Goal: Task Accomplishment & Management: Complete application form

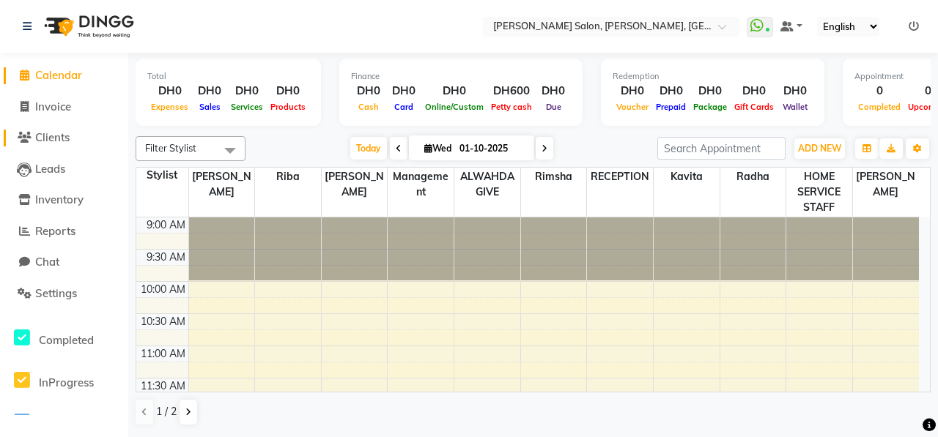
click at [51, 141] on span "Clients" at bounding box center [52, 137] width 34 height 14
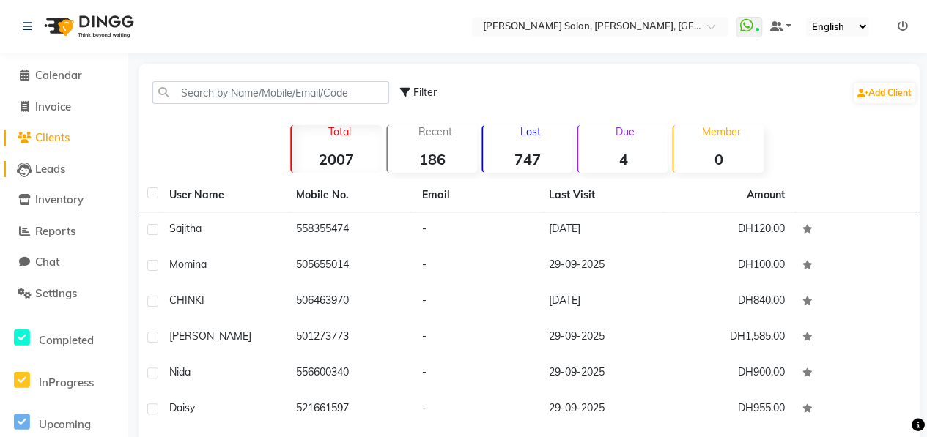
click at [61, 167] on span "Leads" at bounding box center [50, 169] width 30 height 14
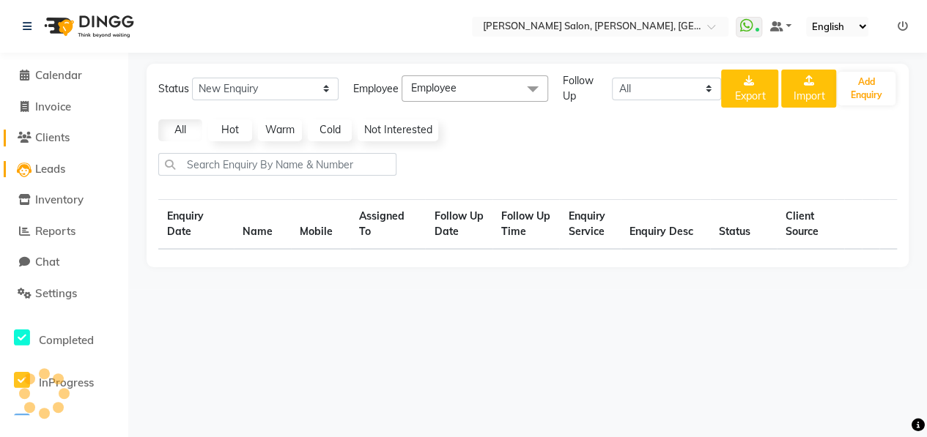
select select "10"
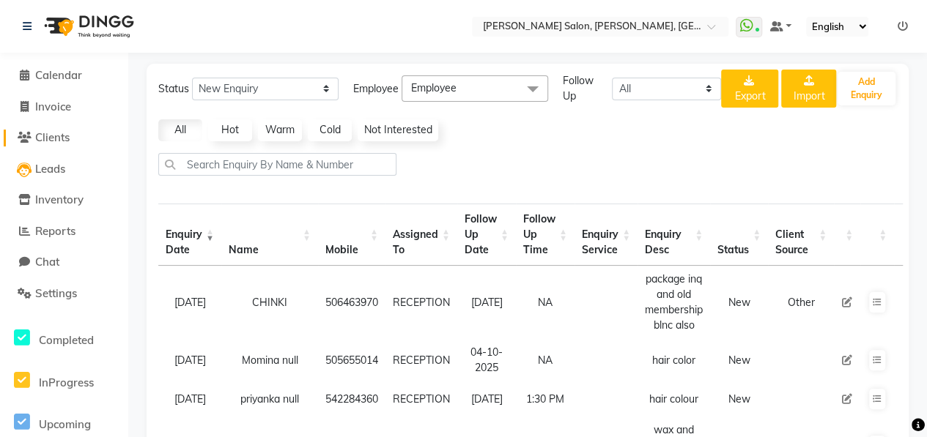
click at [59, 138] on span "Clients" at bounding box center [52, 137] width 34 height 14
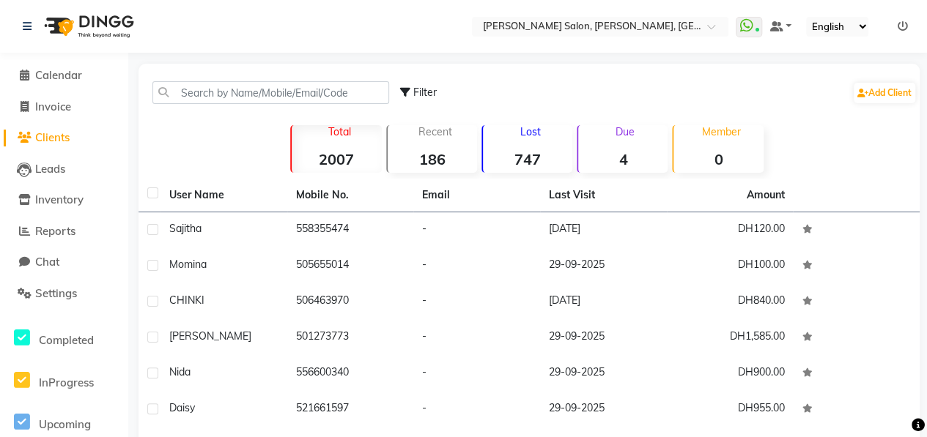
click at [530, 160] on strong "747" at bounding box center [527, 159] width 89 height 18
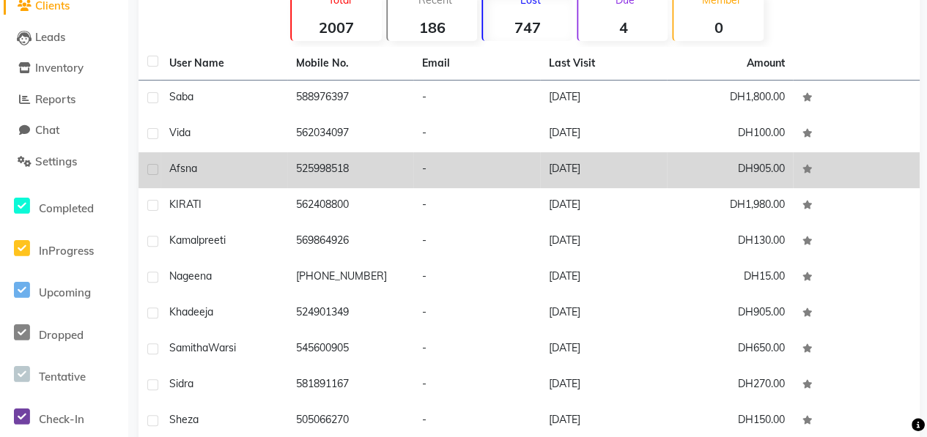
scroll to position [196, 0]
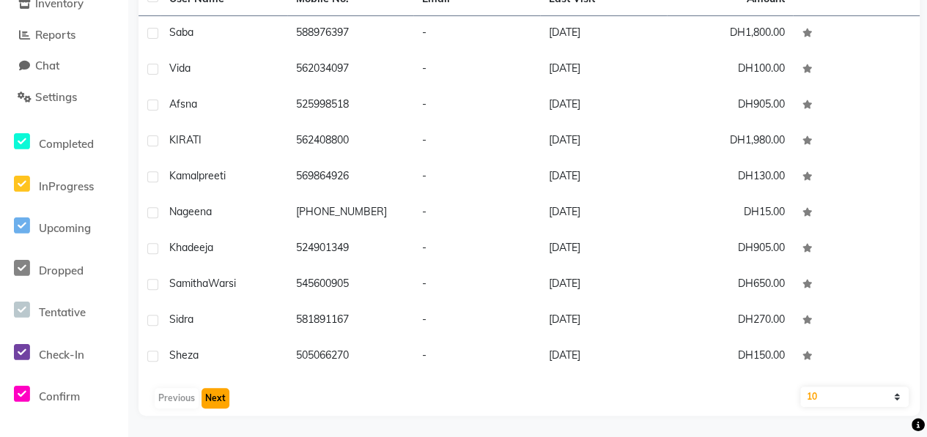
click at [224, 404] on button "Next" at bounding box center [215, 398] width 28 height 21
click at [225, 401] on button "Next" at bounding box center [215, 398] width 28 height 21
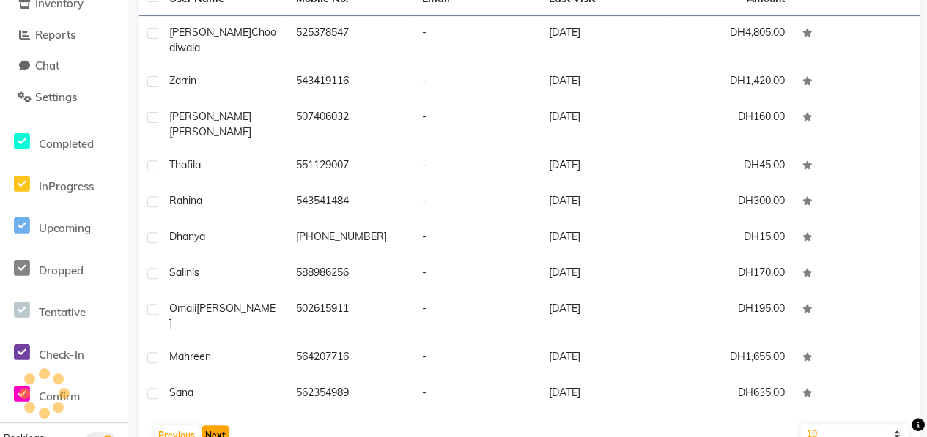
click at [225, 426] on button "Next" at bounding box center [215, 436] width 28 height 21
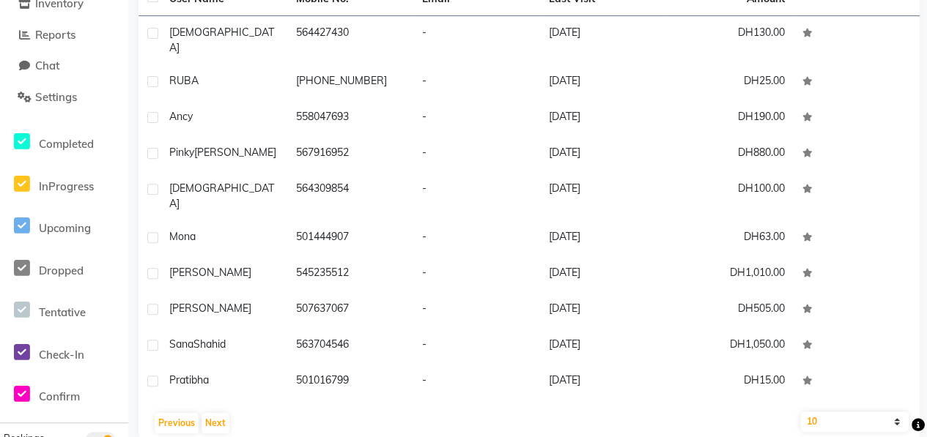
click at [227, 412] on div "Previous Next" at bounding box center [528, 423] width 769 height 23
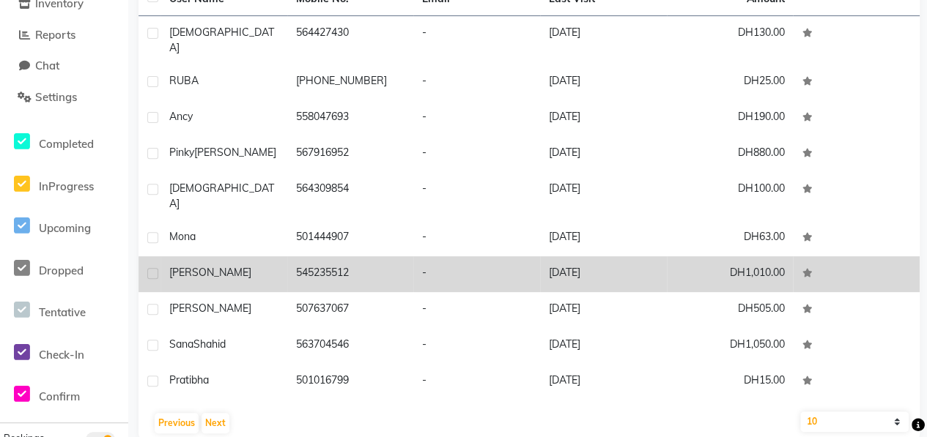
click at [242, 258] on td "[PERSON_NAME]" at bounding box center [223, 274] width 127 height 36
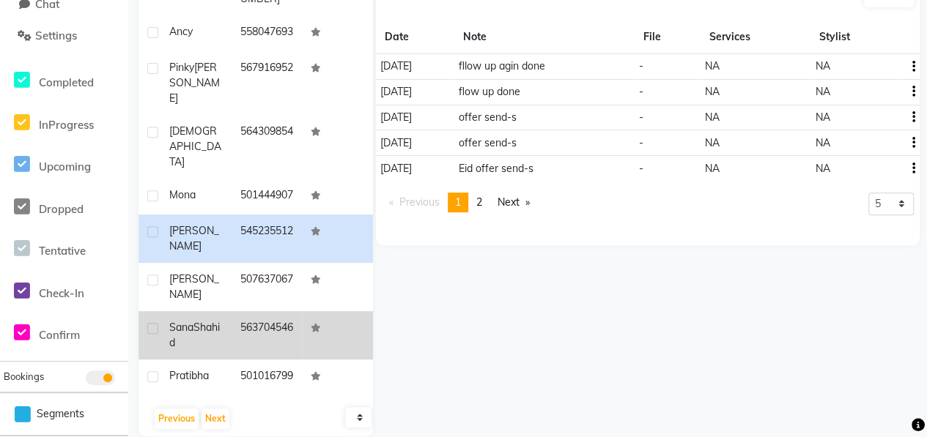
scroll to position [278, 0]
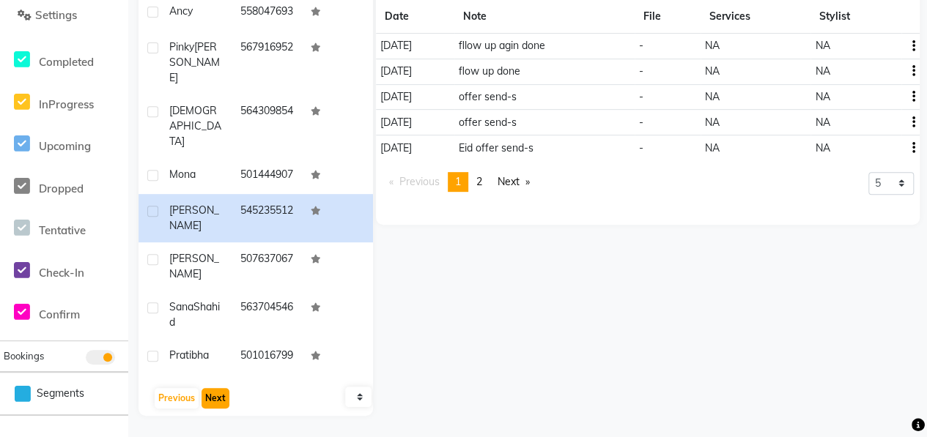
click at [212, 389] on button "Next" at bounding box center [215, 398] width 28 height 21
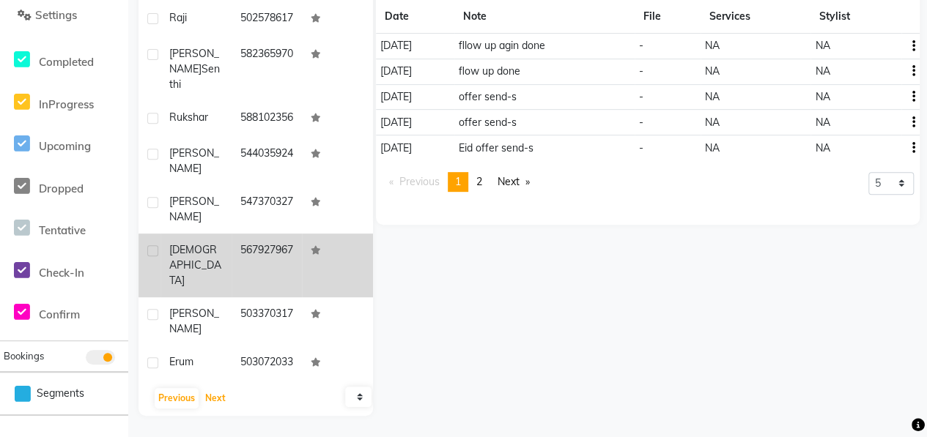
scroll to position [0, 0]
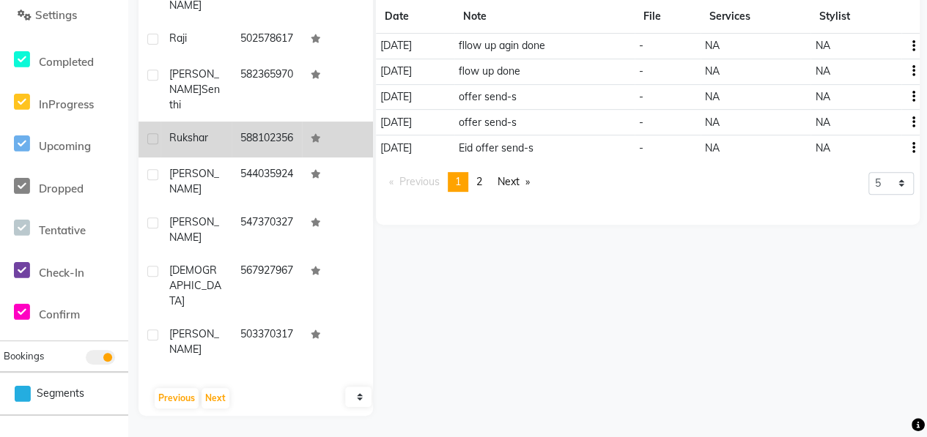
click at [232, 147] on td "588102356" at bounding box center [267, 140] width 71 height 36
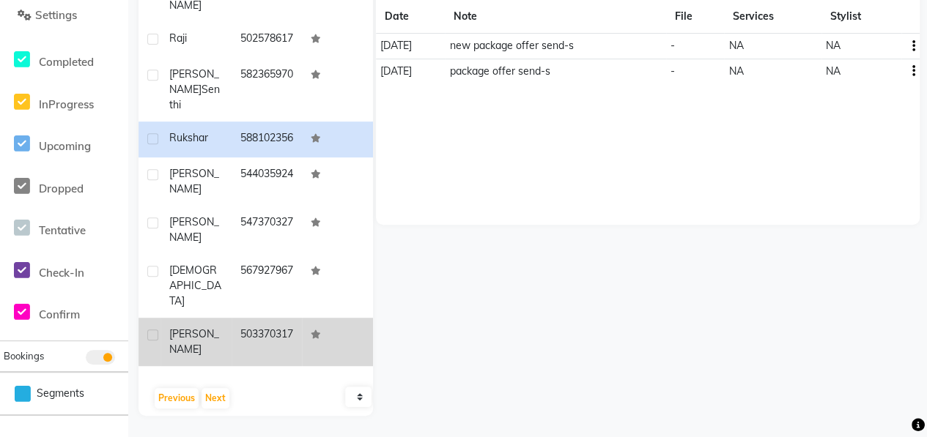
click at [207, 358] on td "[PERSON_NAME]" at bounding box center [195, 342] width 71 height 48
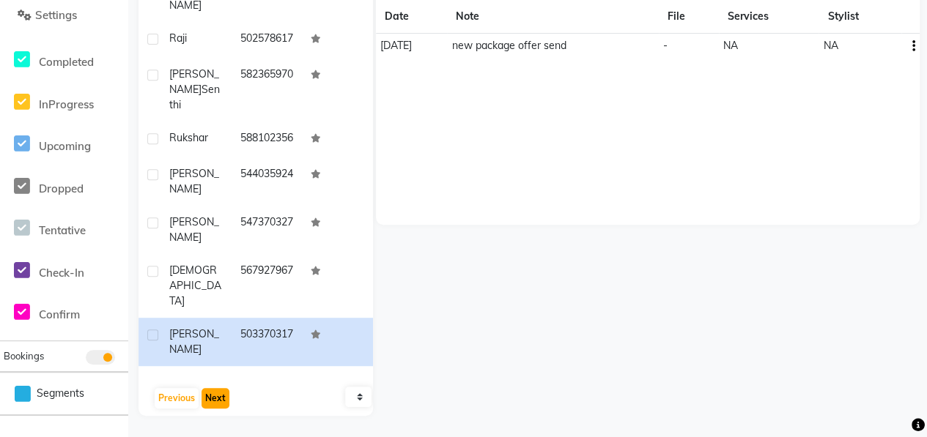
click at [210, 404] on button "Next" at bounding box center [215, 398] width 28 height 21
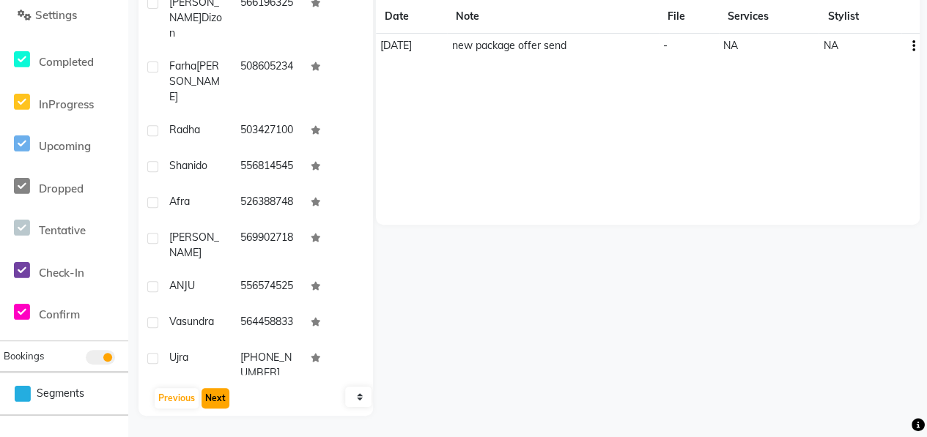
click at [210, 404] on button "Next" at bounding box center [215, 398] width 28 height 21
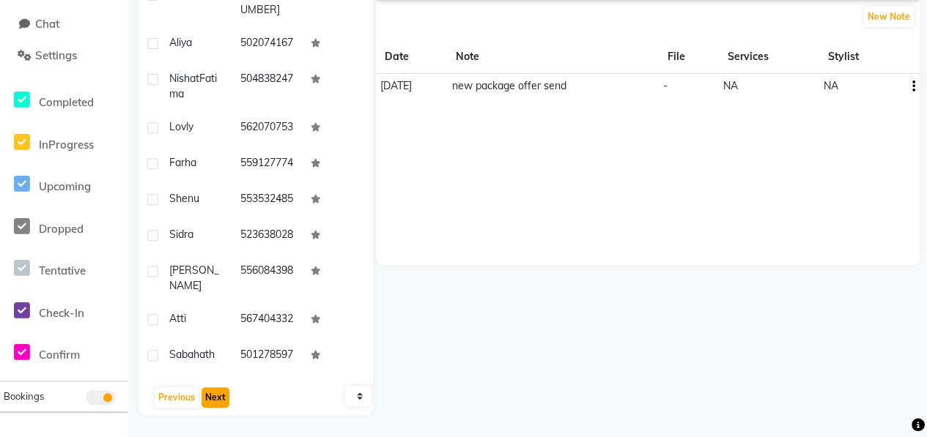
click at [215, 393] on button "Next" at bounding box center [215, 398] width 28 height 21
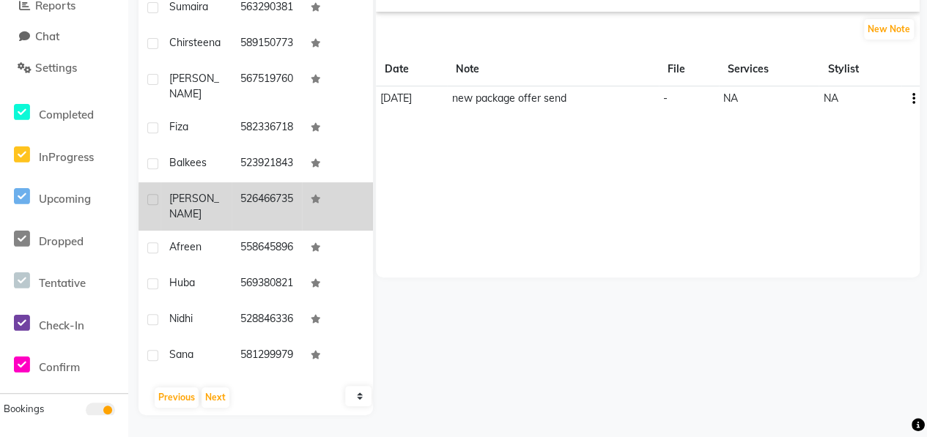
click at [210, 205] on td "[PERSON_NAME]" at bounding box center [195, 206] width 71 height 48
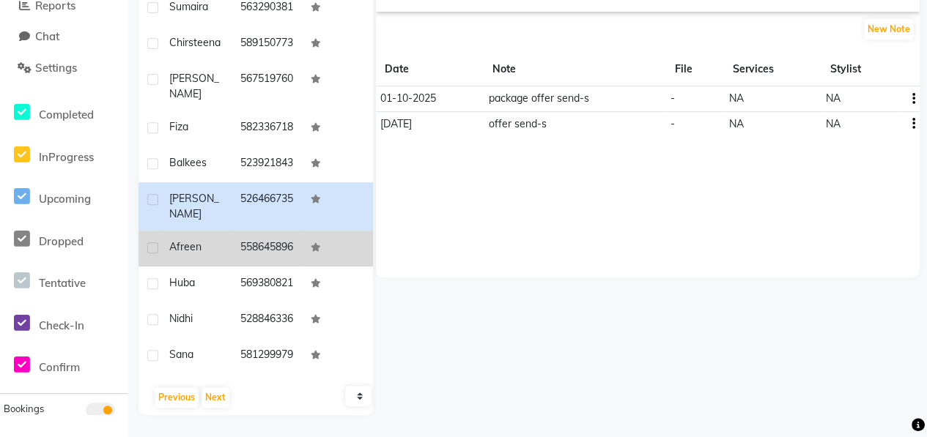
click at [210, 253] on td "Afreen" at bounding box center [195, 249] width 71 height 36
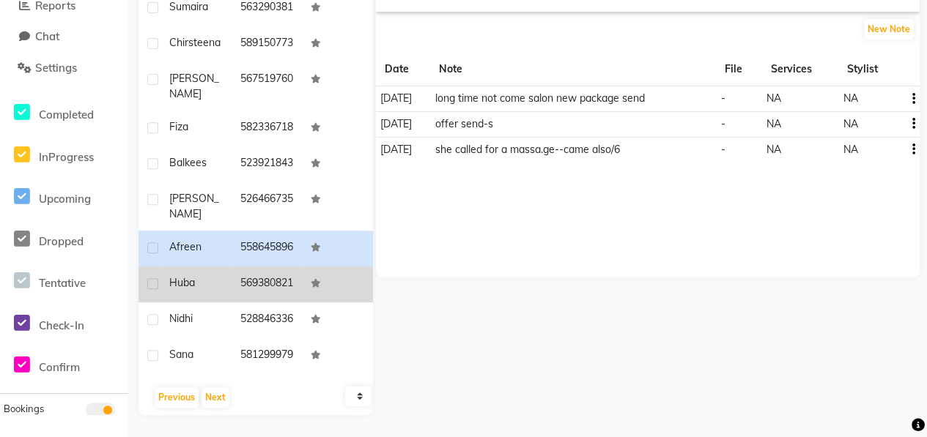
click at [208, 301] on td "Huba" at bounding box center [195, 285] width 71 height 36
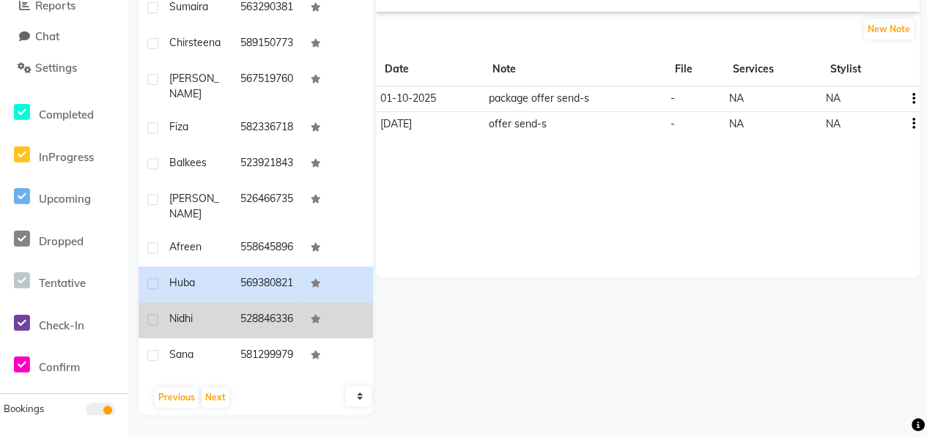
click at [207, 327] on div "Nidhi" at bounding box center [195, 318] width 53 height 15
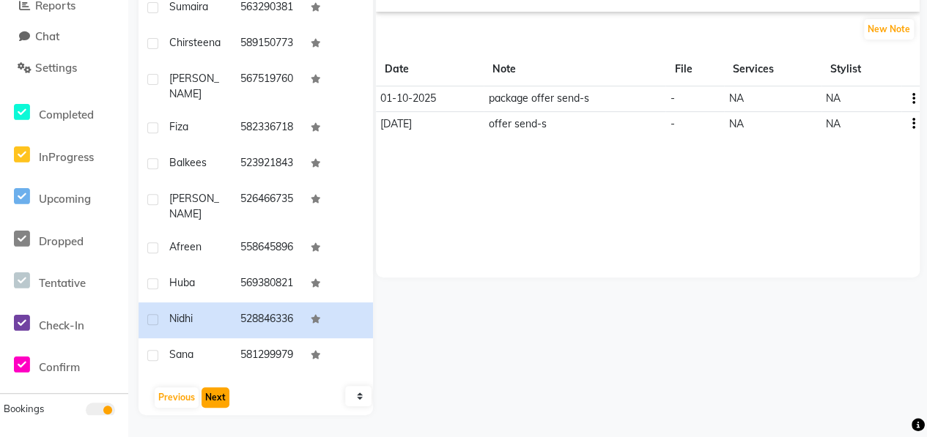
click at [204, 392] on button "Next" at bounding box center [215, 398] width 28 height 21
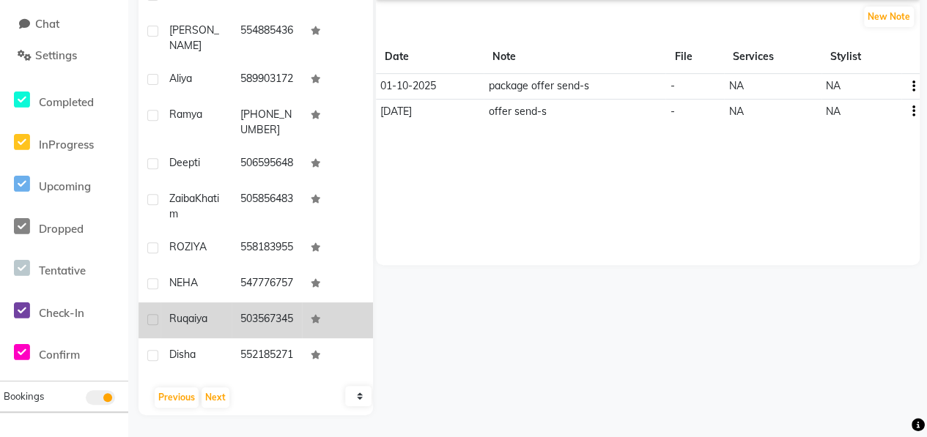
click at [212, 338] on td "Ruqaiya" at bounding box center [195, 321] width 71 height 36
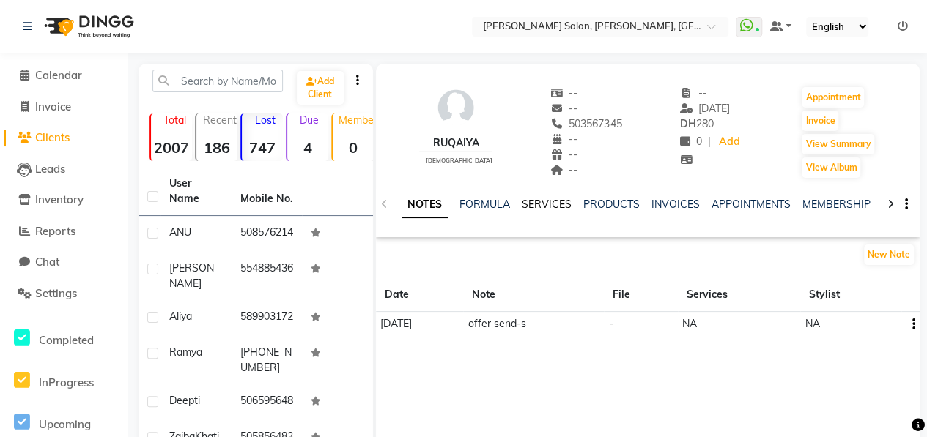
click at [535, 201] on link "SERVICES" at bounding box center [547, 204] width 50 height 13
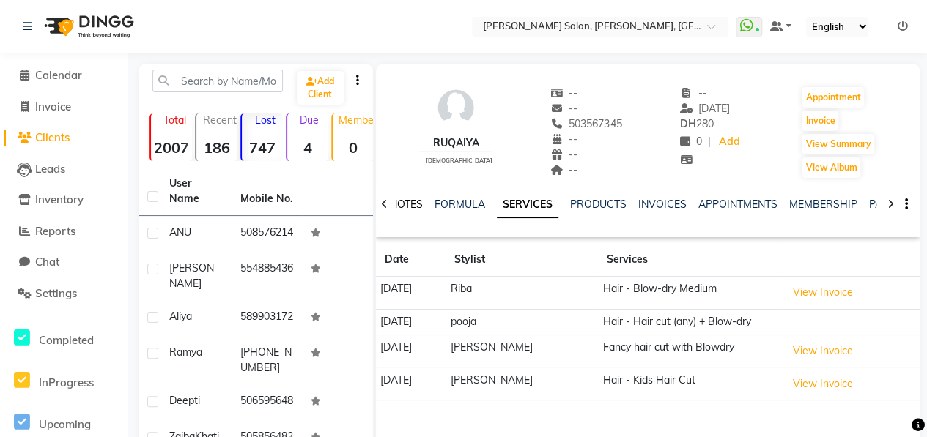
click at [410, 206] on link "NOTES" at bounding box center [406, 204] width 33 height 13
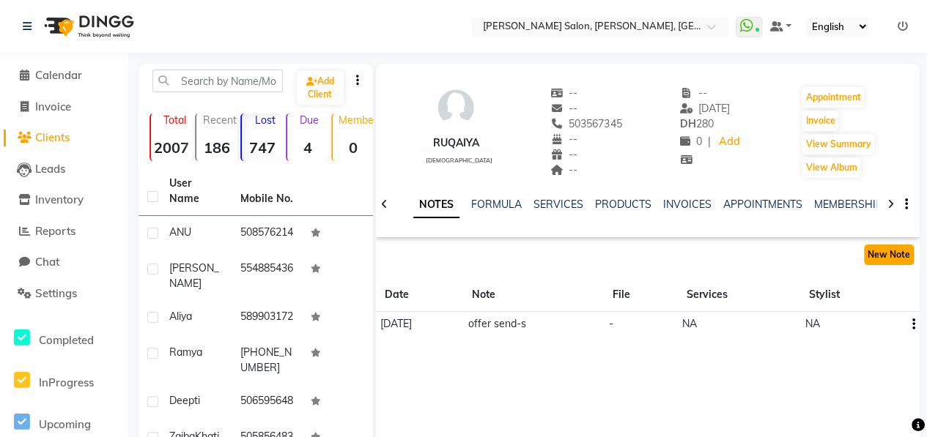
click at [884, 256] on button "New Note" at bounding box center [889, 255] width 50 height 21
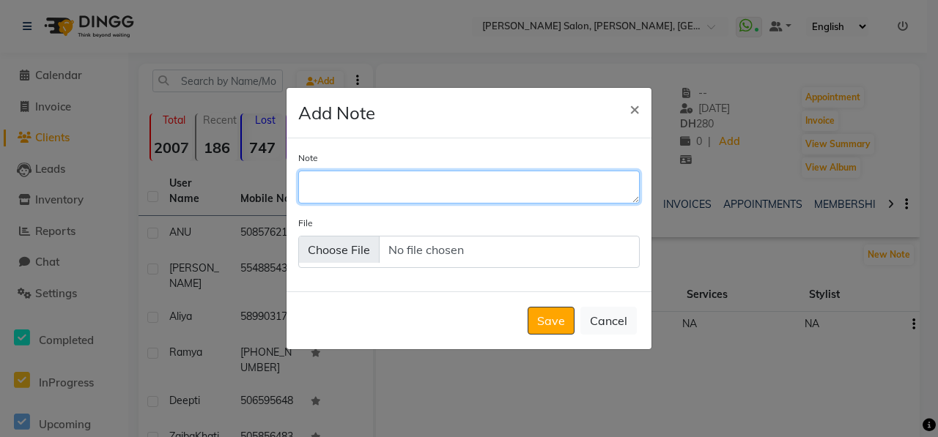
click at [459, 182] on textarea "Note" at bounding box center [468, 187] width 341 height 32
type textarea "package offer send -s"
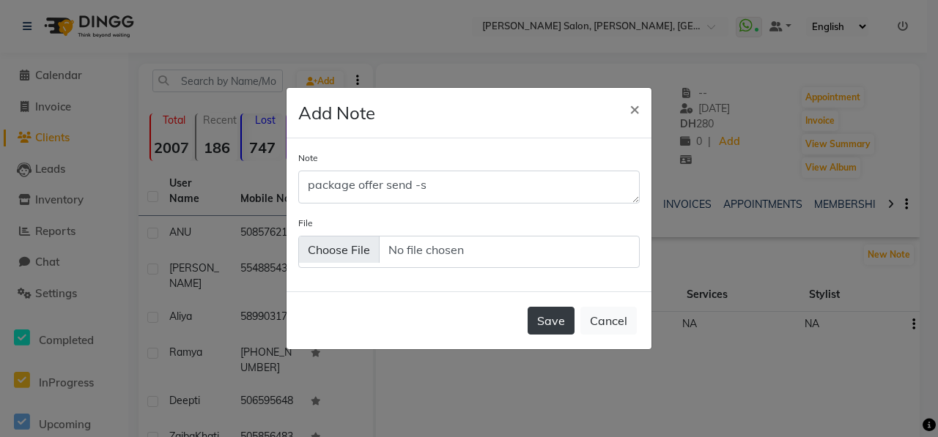
click at [555, 327] on button "Save" at bounding box center [550, 321] width 47 height 28
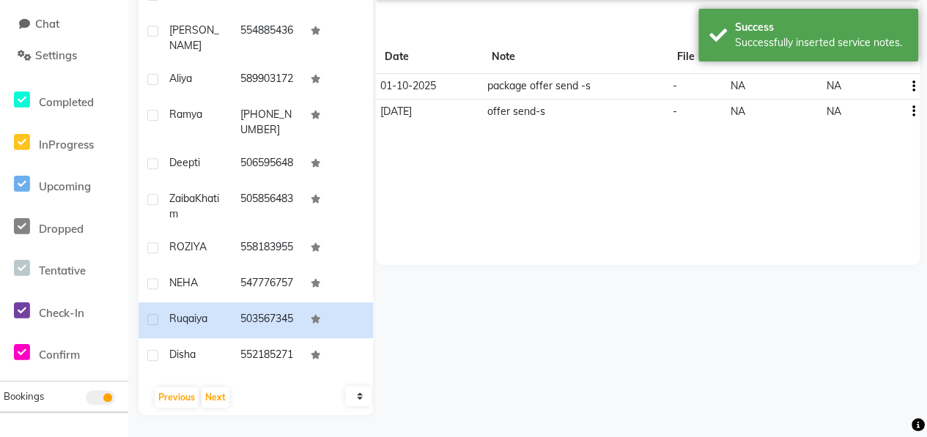
scroll to position [278, 0]
click at [220, 402] on button "Next" at bounding box center [215, 398] width 28 height 21
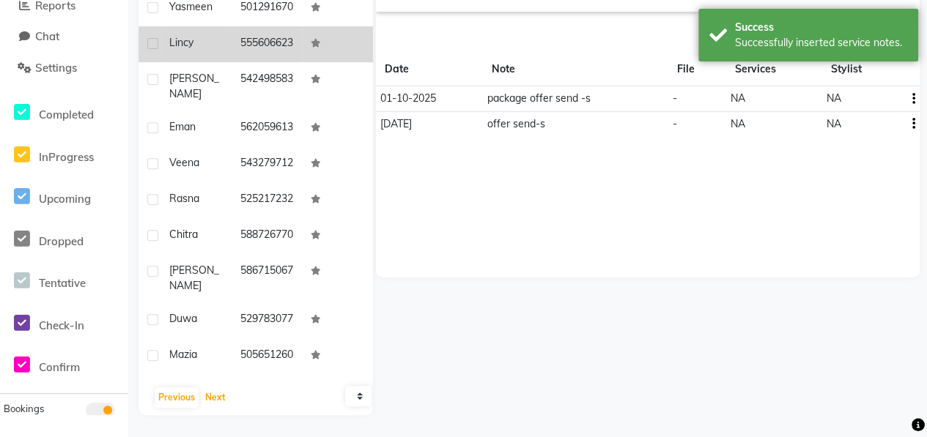
scroll to position [0, 0]
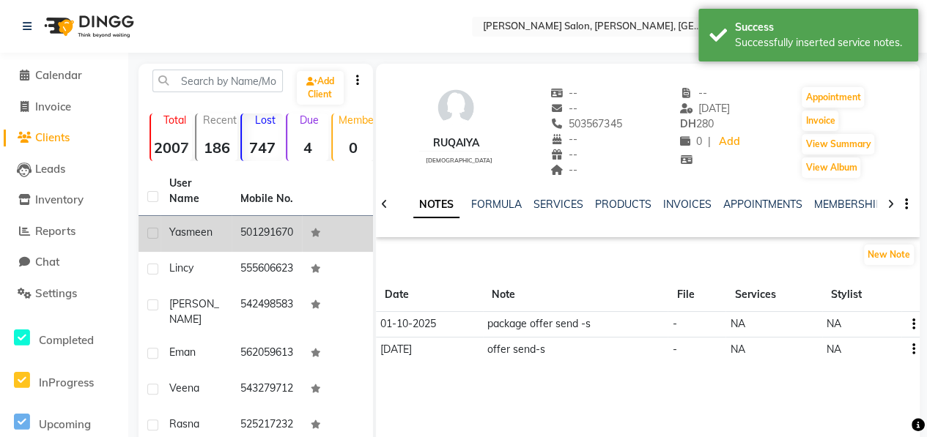
click at [221, 252] on td "Yasmeen" at bounding box center [195, 234] width 71 height 36
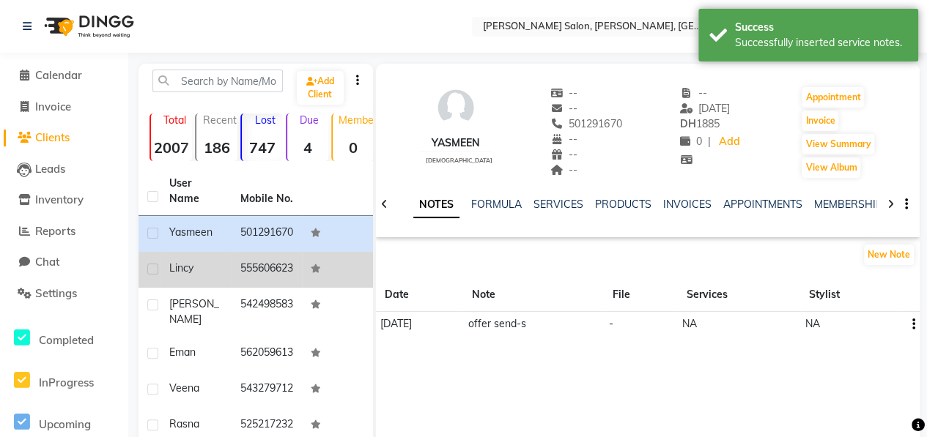
click at [203, 288] on td "Lincy" at bounding box center [195, 270] width 71 height 36
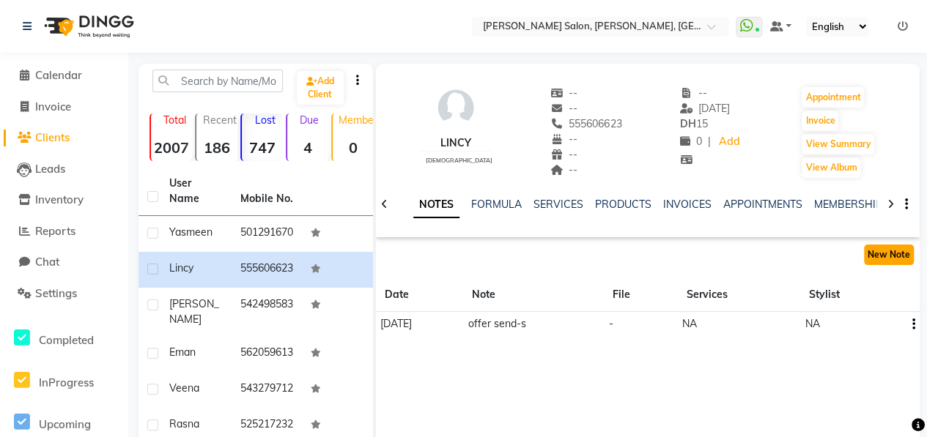
click at [888, 253] on button "New Note" at bounding box center [889, 255] width 50 height 21
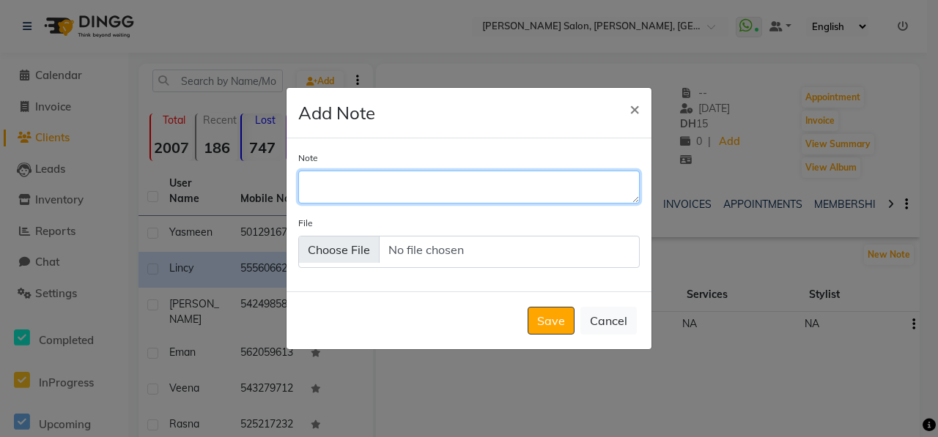
click at [352, 177] on textarea "Note" at bounding box center [468, 187] width 341 height 32
type textarea "package offer send-s"
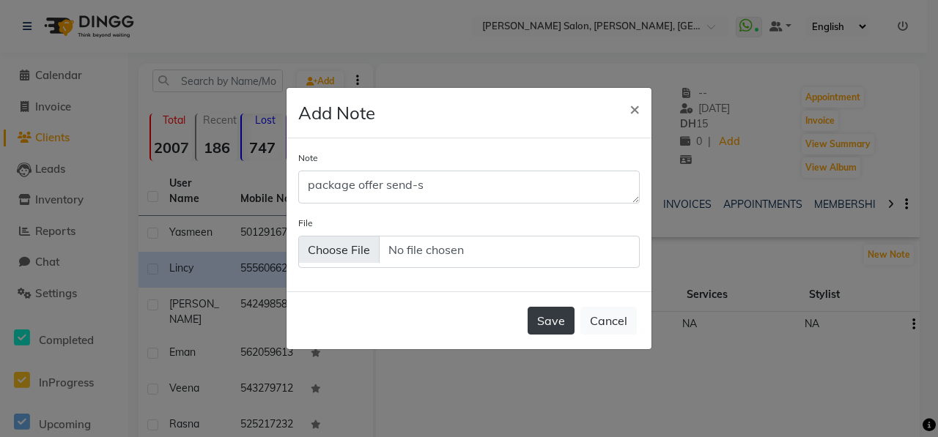
click at [554, 331] on button "Save" at bounding box center [550, 321] width 47 height 28
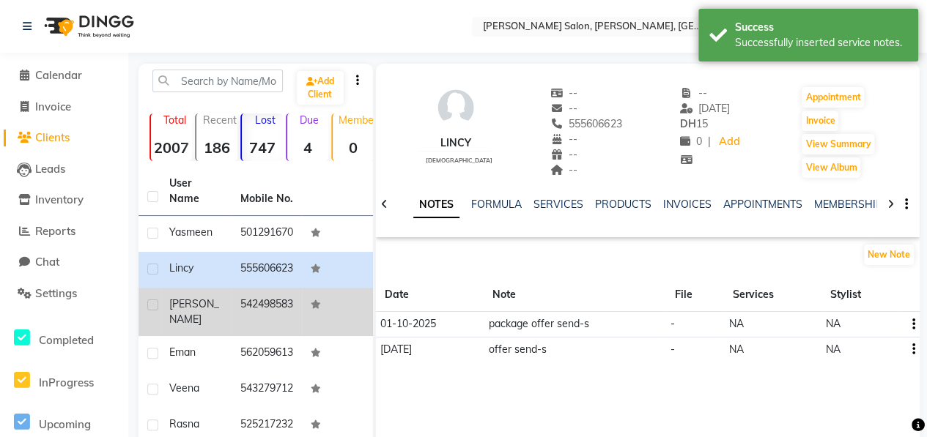
click at [211, 325] on div "[PERSON_NAME]" at bounding box center [195, 312] width 53 height 31
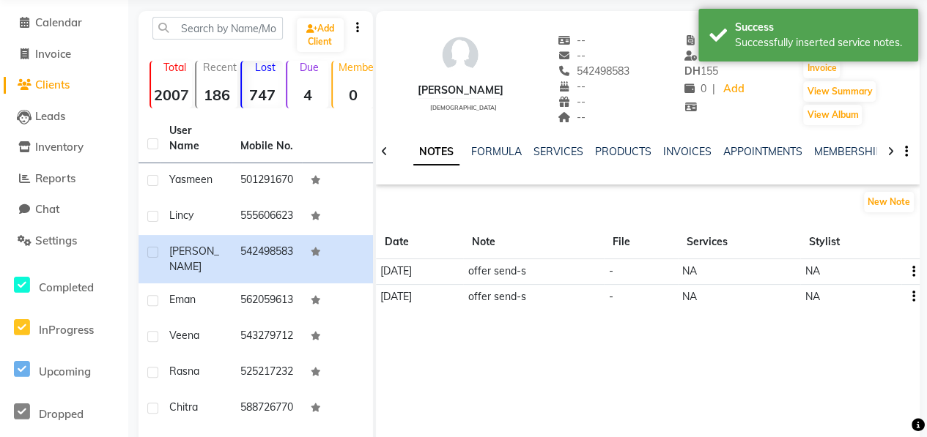
scroll to position [73, 0]
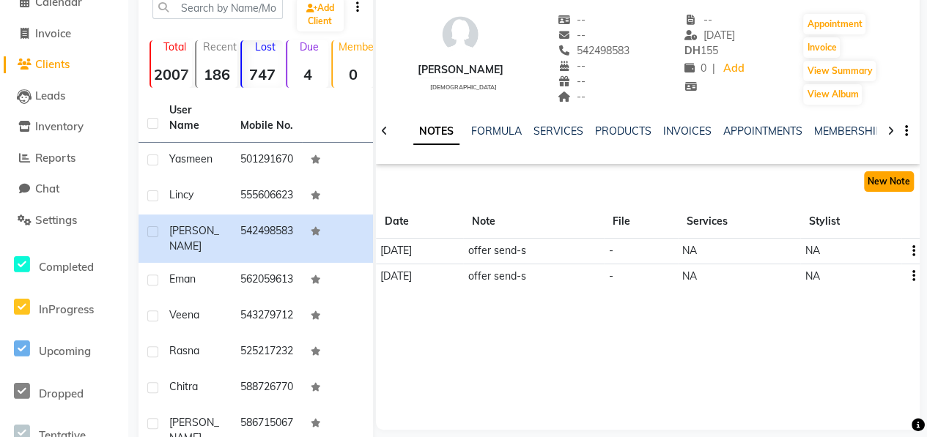
click at [888, 177] on button "New Note" at bounding box center [889, 181] width 50 height 21
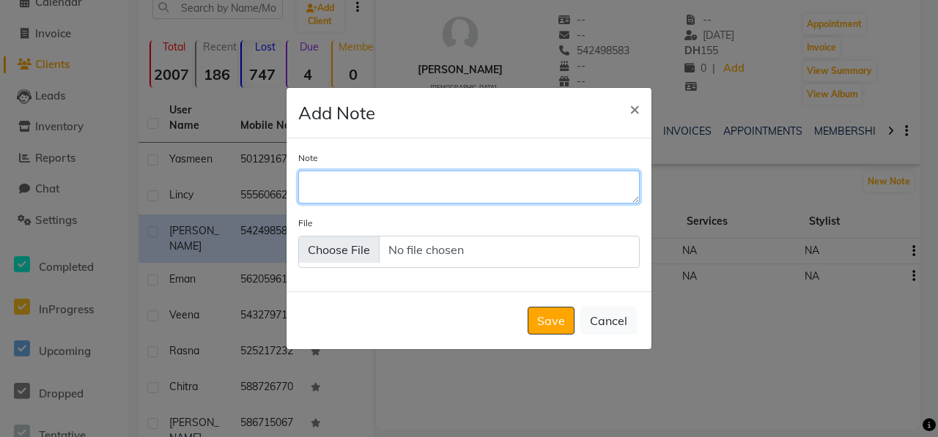
click at [391, 184] on textarea "Note" at bounding box center [468, 187] width 341 height 32
type textarea "package offer send-s"
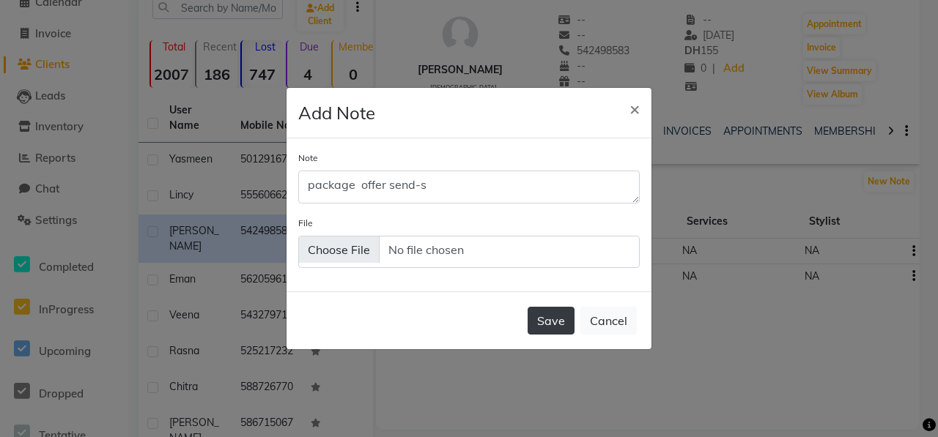
click at [560, 316] on button "Save" at bounding box center [550, 321] width 47 height 28
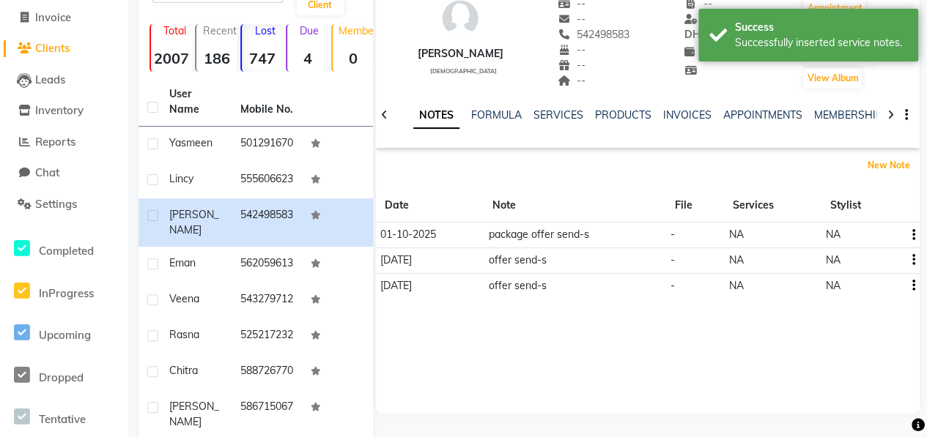
scroll to position [0, 0]
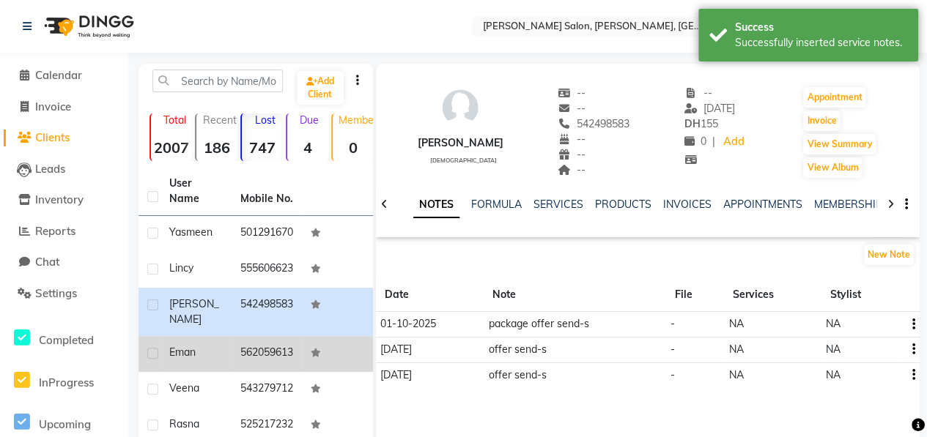
click at [201, 360] on div "Eman" at bounding box center [195, 352] width 53 height 15
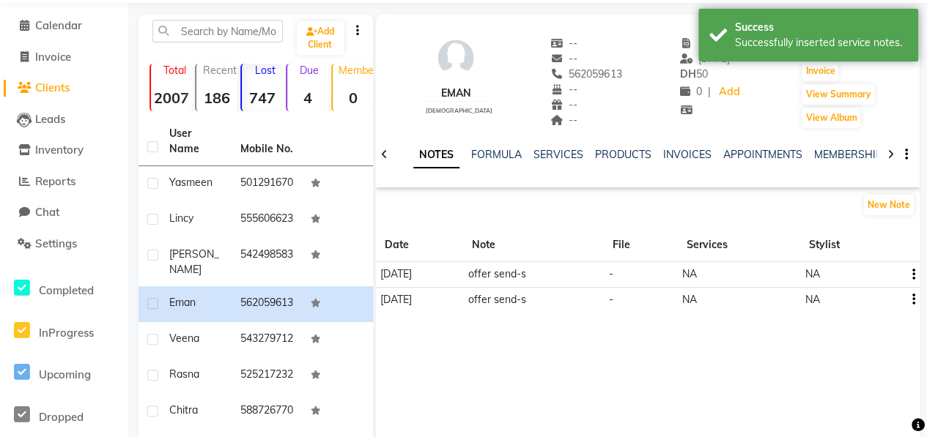
scroll to position [73, 0]
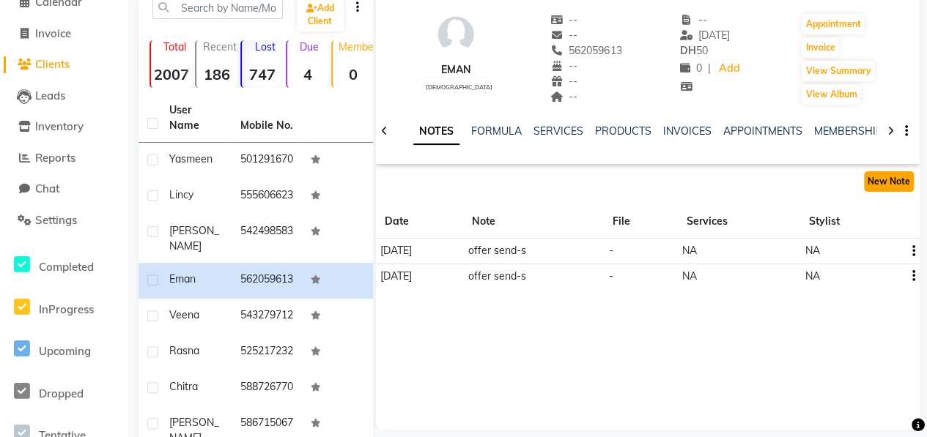
click at [906, 175] on button "New Note" at bounding box center [889, 181] width 50 height 21
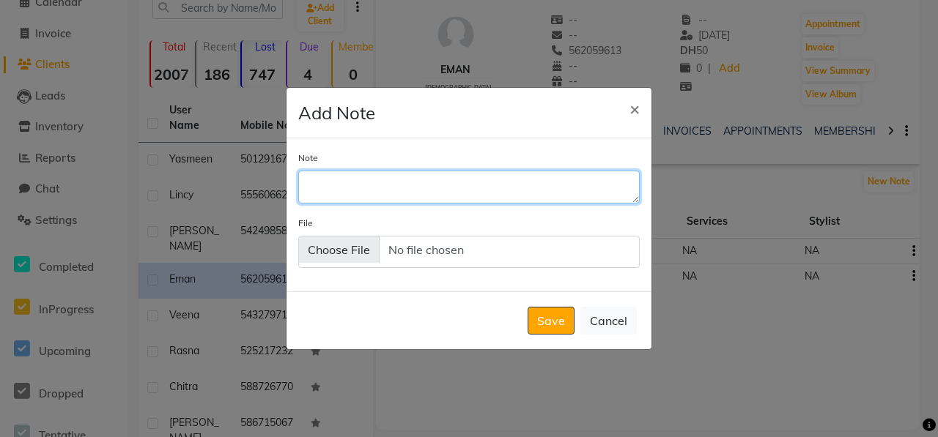
click at [362, 188] on textarea "Note" at bounding box center [468, 187] width 341 height 32
type textarea "package offer send-s"
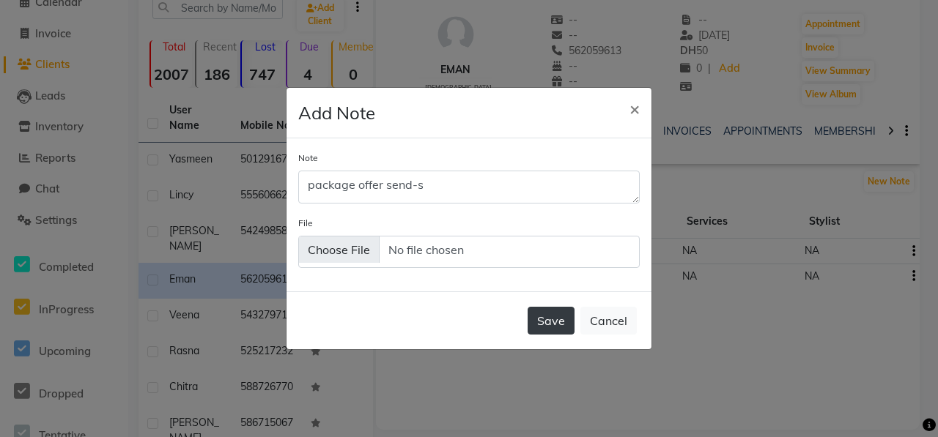
click at [542, 323] on button "Save" at bounding box center [550, 321] width 47 height 28
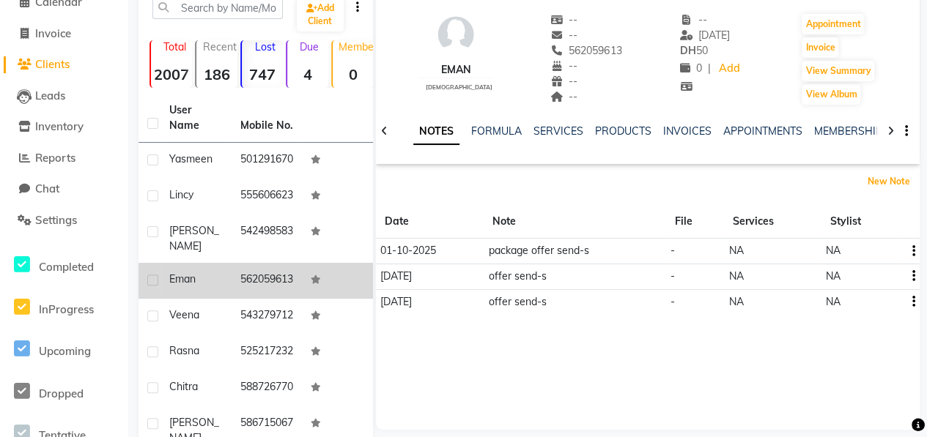
scroll to position [0, 0]
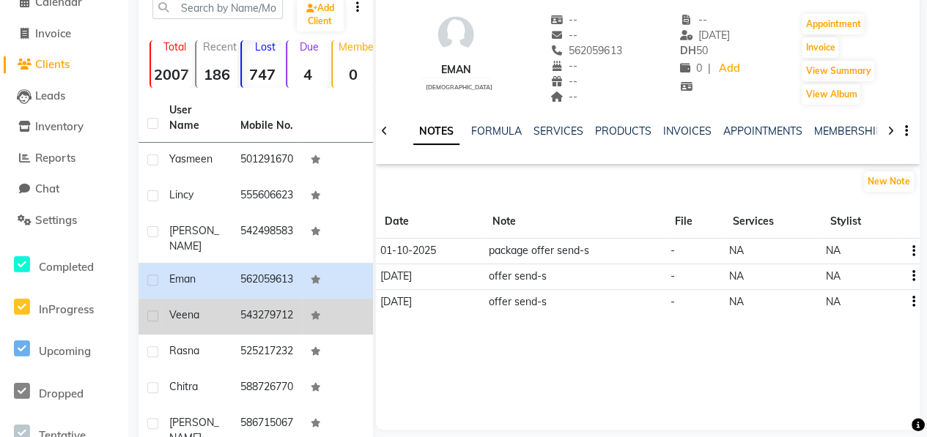
click at [214, 335] on td "Veena" at bounding box center [195, 317] width 71 height 36
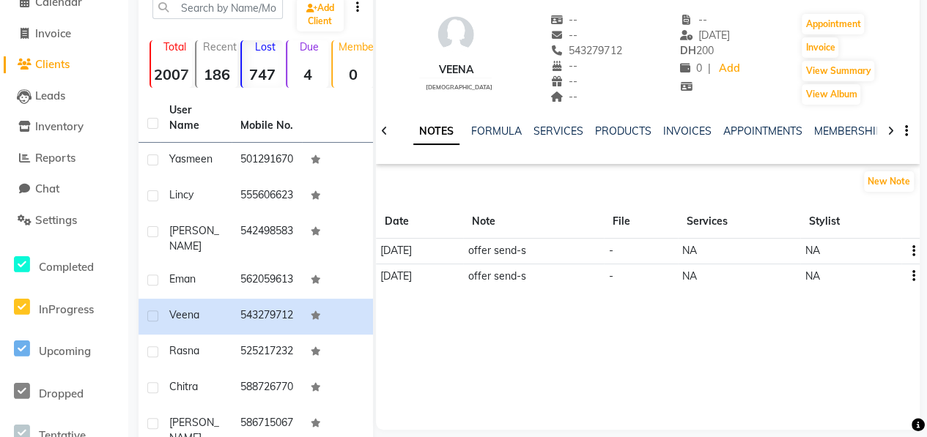
click at [891, 136] on div at bounding box center [890, 130] width 17 height 29
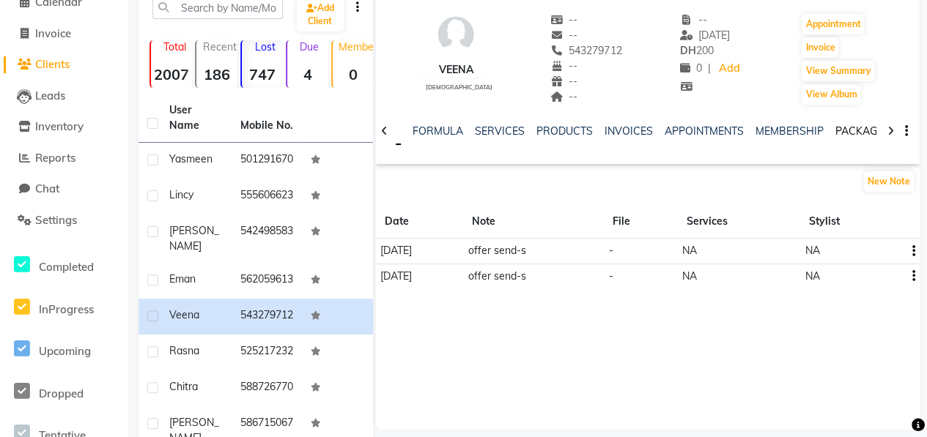
drag, startPoint x: 891, startPoint y: 136, endPoint x: 856, endPoint y: 134, distance: 35.2
click at [856, 134] on link "PACKAGES" at bounding box center [862, 131] width 54 height 13
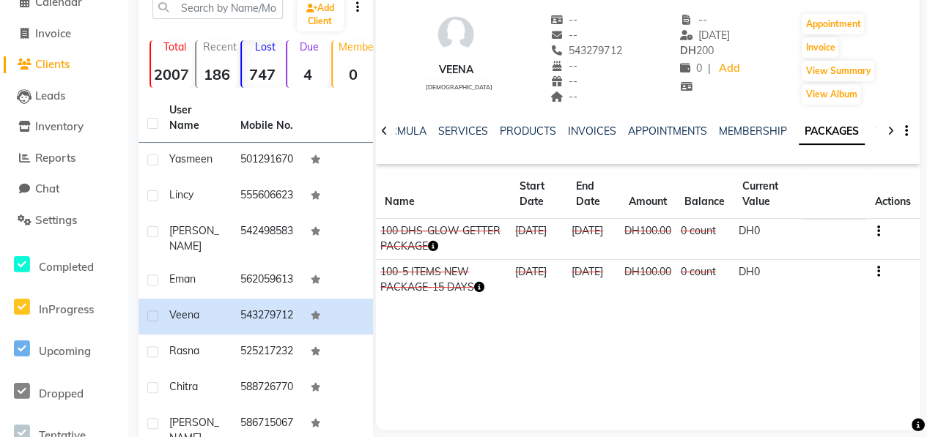
click at [876, 133] on link "VOUCHERS" at bounding box center [905, 131] width 58 height 13
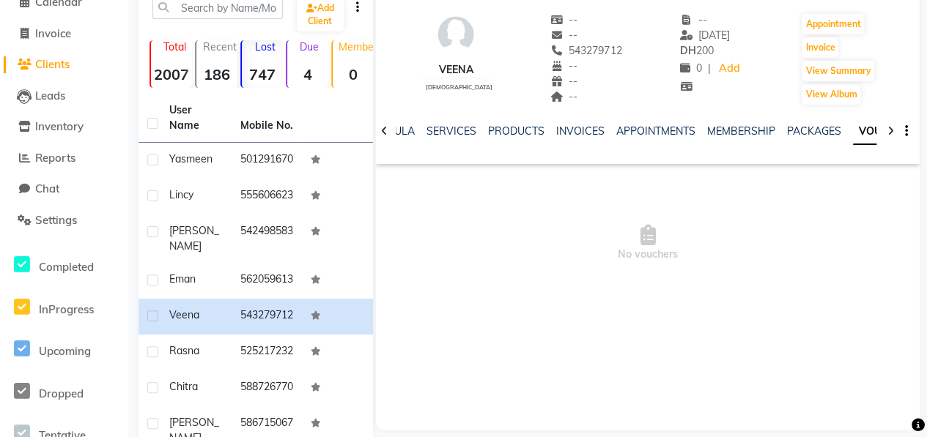
click at [887, 130] on icon at bounding box center [890, 131] width 7 height 10
click at [888, 131] on icon at bounding box center [890, 131] width 7 height 10
click at [889, 132] on icon at bounding box center [890, 131] width 7 height 10
click at [891, 132] on icon at bounding box center [890, 131] width 7 height 10
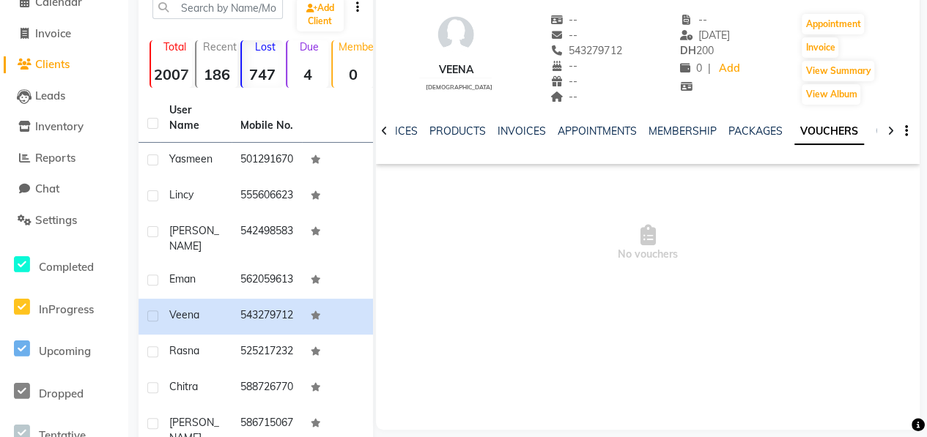
click at [891, 133] on icon at bounding box center [890, 131] width 7 height 10
click at [891, 136] on icon at bounding box center [890, 131] width 7 height 10
click at [891, 137] on div "NOTES FORMULA SERVICES PRODUCTS INVOICES APPOINTMENTS MEMBERSHIP PACKAGES VOUCH…" at bounding box center [648, 131] width 544 height 51
click at [888, 132] on div "NOTES FORMULA SERVICES PRODUCTS INVOICES APPOINTMENTS MEMBERSHIP PACKAGES VOUCH…" at bounding box center [648, 131] width 544 height 51
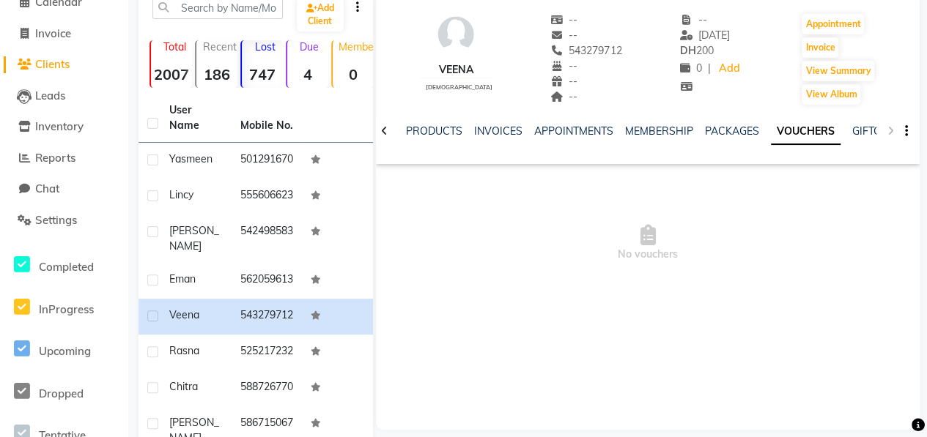
click at [888, 132] on div "NOTES FORMULA SERVICES PRODUCTS INVOICES APPOINTMENTS MEMBERSHIP PACKAGES VOUCH…" at bounding box center [648, 131] width 544 height 51
click at [886, 134] on div "NOTES FORMULA SERVICES PRODUCTS INVOICES APPOINTMENTS MEMBERSHIP PACKAGES VOUCH…" at bounding box center [648, 131] width 544 height 51
click at [890, 136] on div "NOTES FORMULA SERVICES PRODUCTS INVOICES APPOINTMENTS MEMBERSHIP PACKAGES VOUCH…" at bounding box center [648, 131] width 544 height 51
click at [384, 134] on icon at bounding box center [384, 131] width 7 height 10
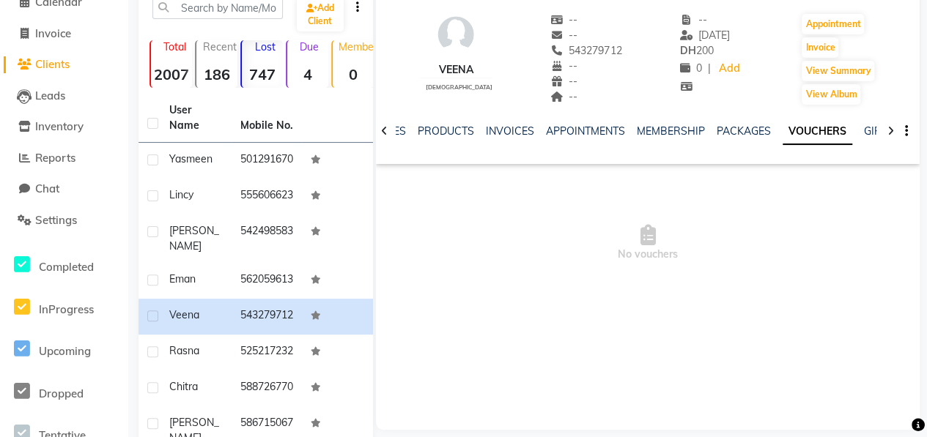
click at [385, 134] on icon at bounding box center [384, 131] width 7 height 10
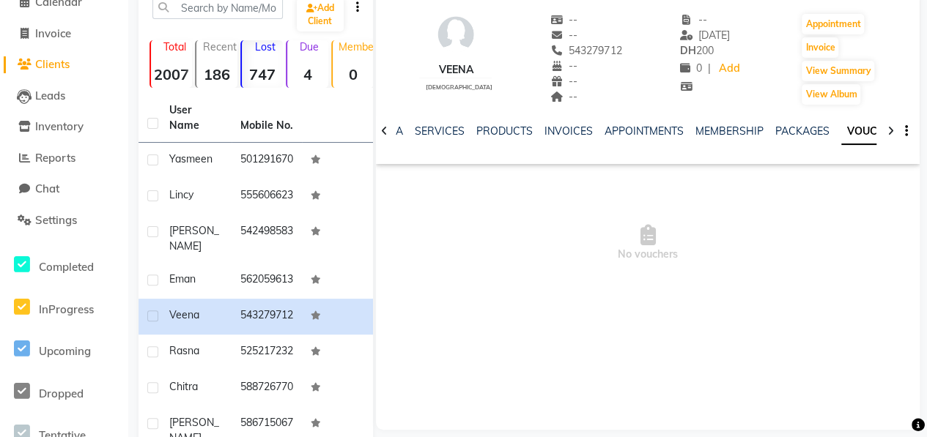
click at [385, 134] on icon at bounding box center [384, 131] width 7 height 10
click at [386, 134] on icon at bounding box center [384, 131] width 7 height 10
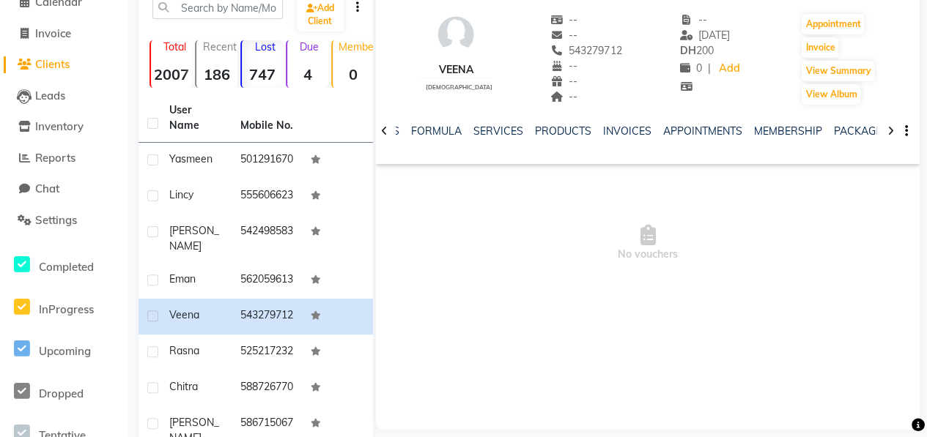
click at [386, 134] on icon at bounding box center [384, 131] width 7 height 10
click at [412, 131] on link "NOTES" at bounding box center [417, 131] width 33 height 13
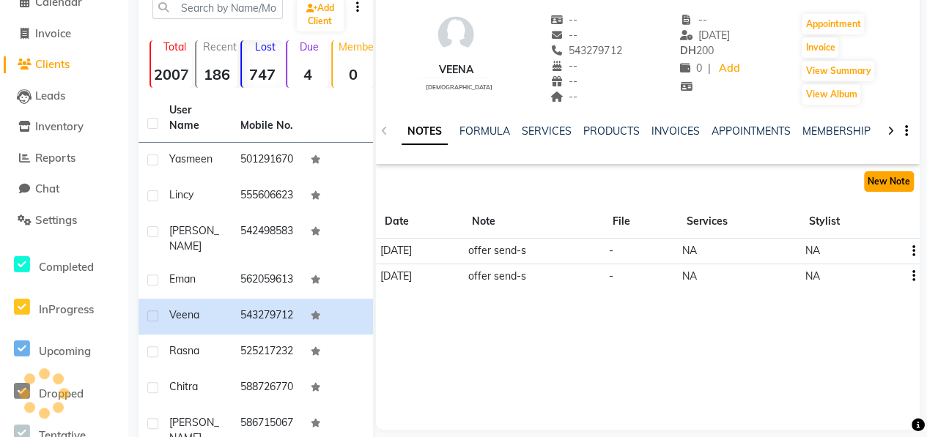
click at [880, 183] on button "New Note" at bounding box center [889, 181] width 50 height 21
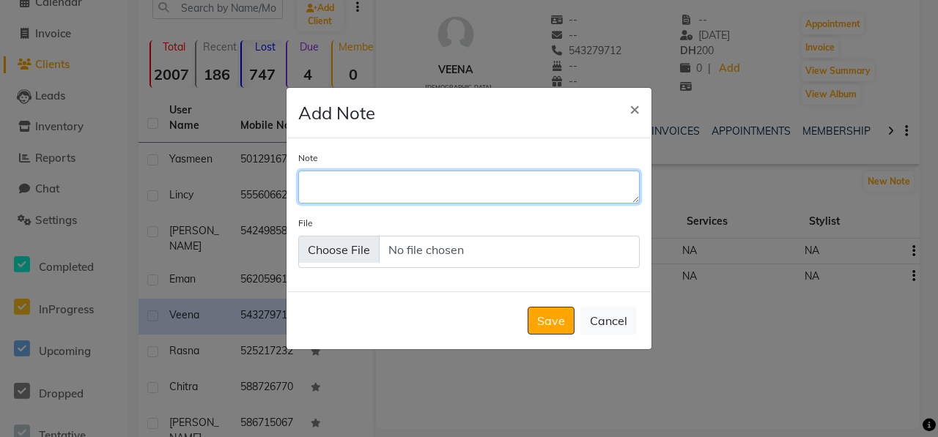
click at [399, 191] on textarea "Note" at bounding box center [468, 187] width 341 height 32
type textarea "package offer send"
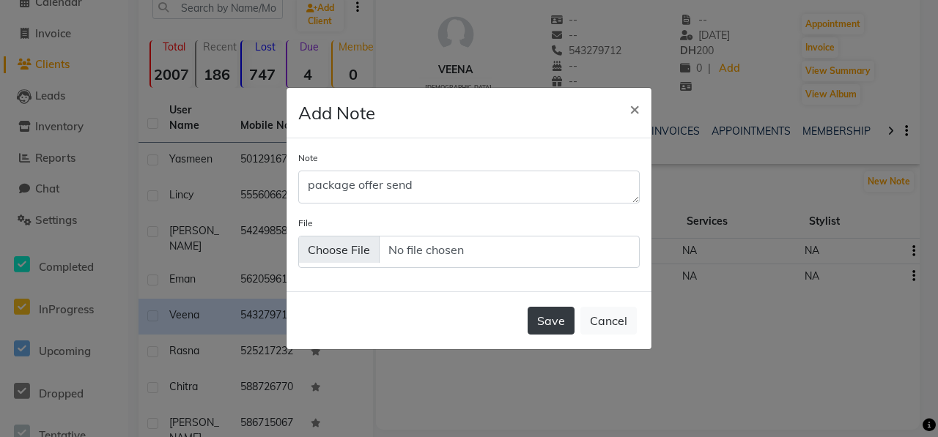
click at [554, 326] on button "Save" at bounding box center [550, 321] width 47 height 28
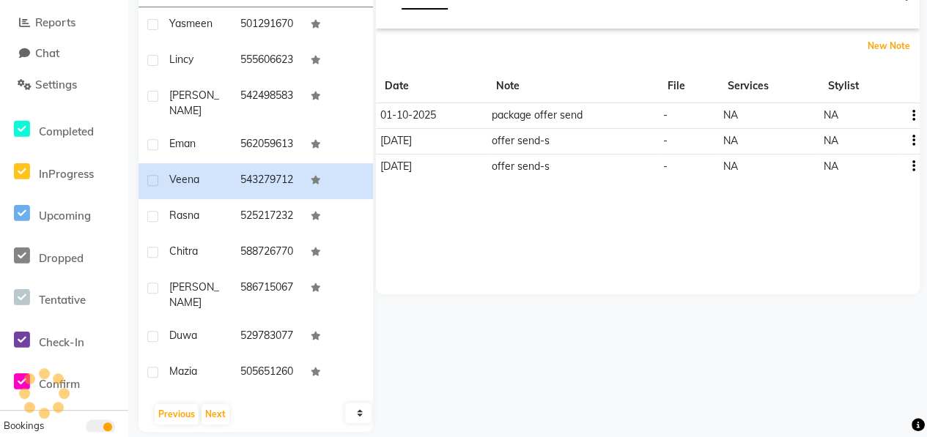
scroll to position [220, 0]
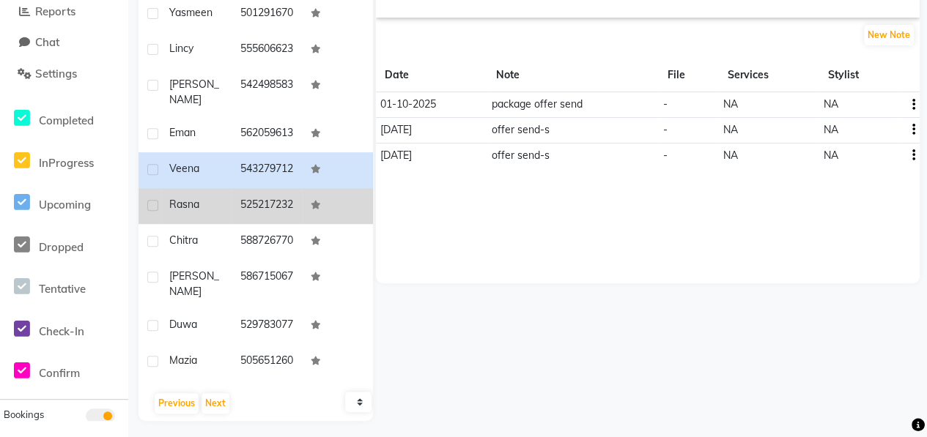
click at [180, 224] on td "Rasna" at bounding box center [195, 206] width 71 height 36
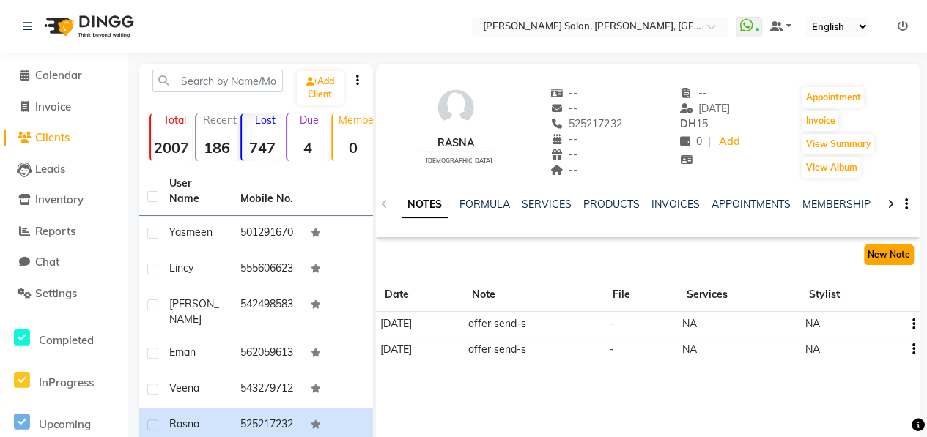
click at [888, 252] on button "New Note" at bounding box center [889, 255] width 50 height 21
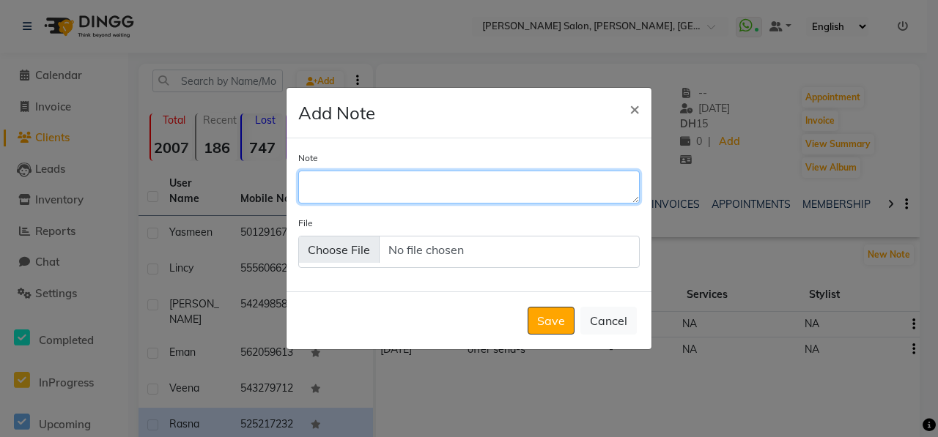
click at [334, 179] on textarea "Note" at bounding box center [468, 187] width 341 height 32
type textarea "package offer send"
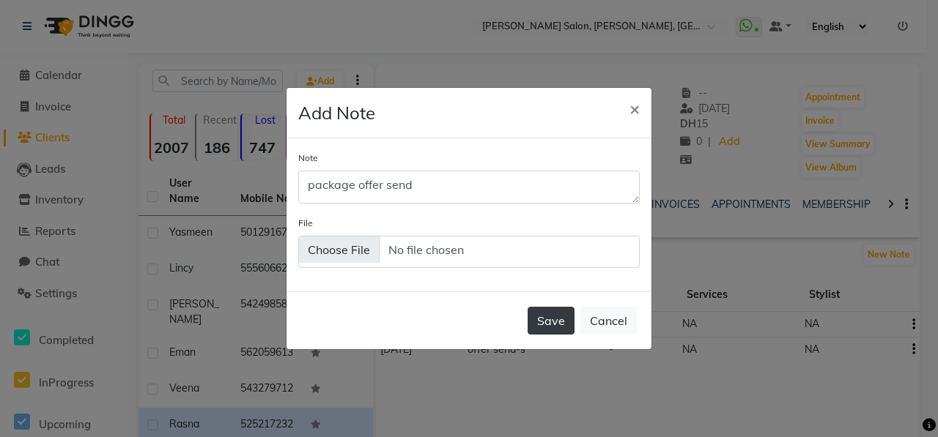
click at [560, 322] on button "Save" at bounding box center [550, 321] width 47 height 28
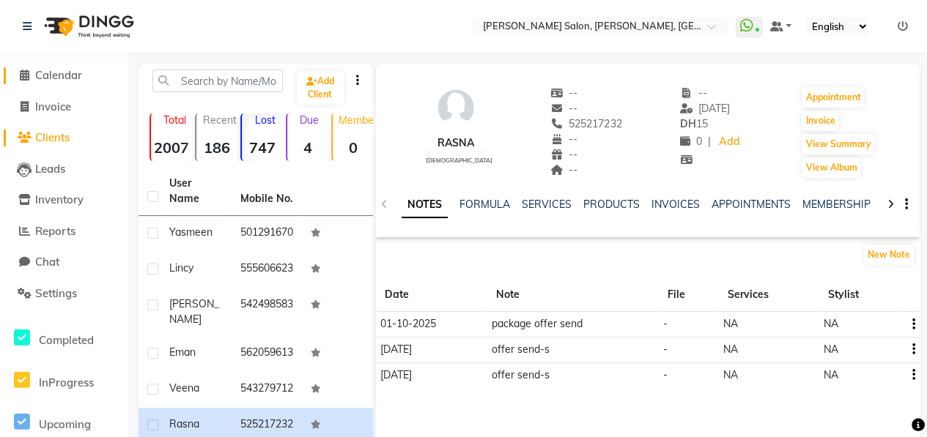
click at [82, 76] on span "Calendar" at bounding box center [58, 75] width 47 height 14
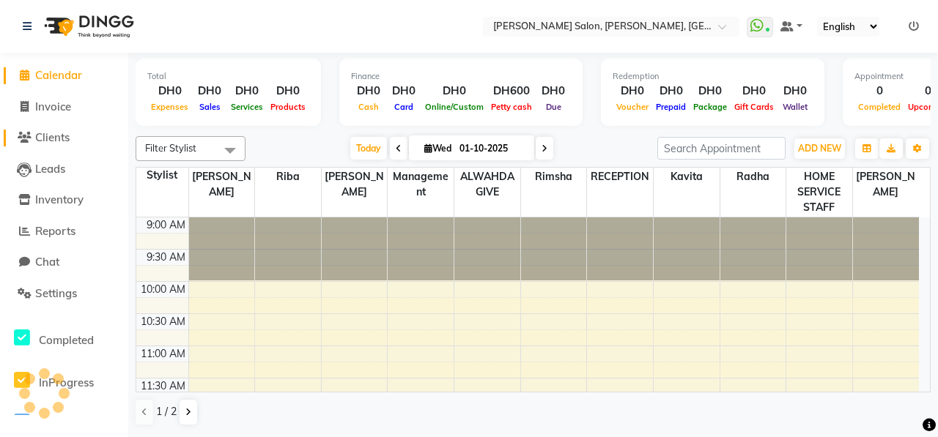
click at [67, 143] on span "Clients" at bounding box center [52, 137] width 34 height 14
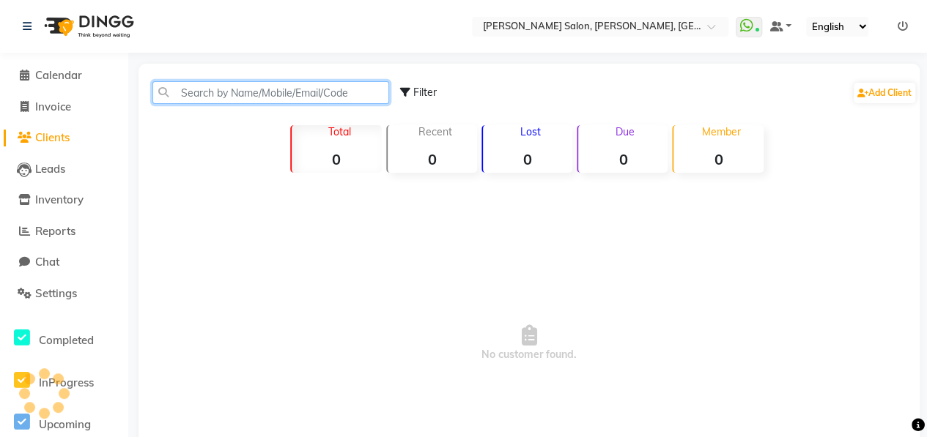
click at [226, 99] on input "text" at bounding box center [270, 92] width 237 height 23
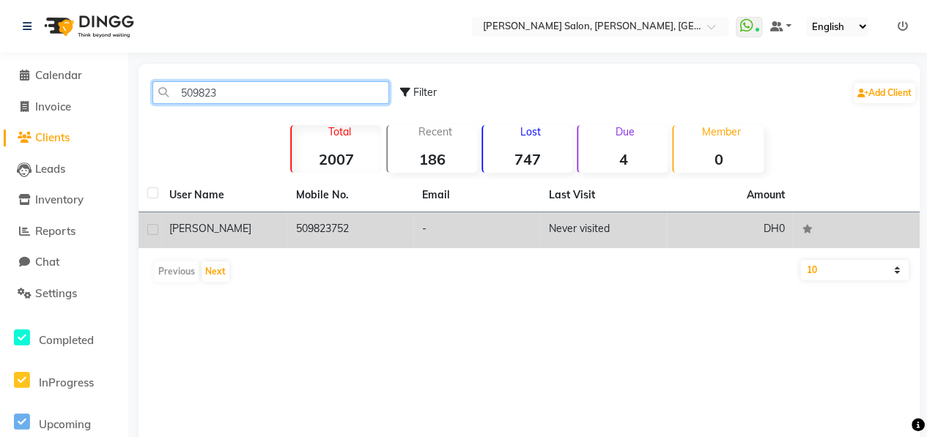
type input "509823"
click at [279, 221] on td "[PERSON_NAME]" at bounding box center [223, 230] width 127 height 36
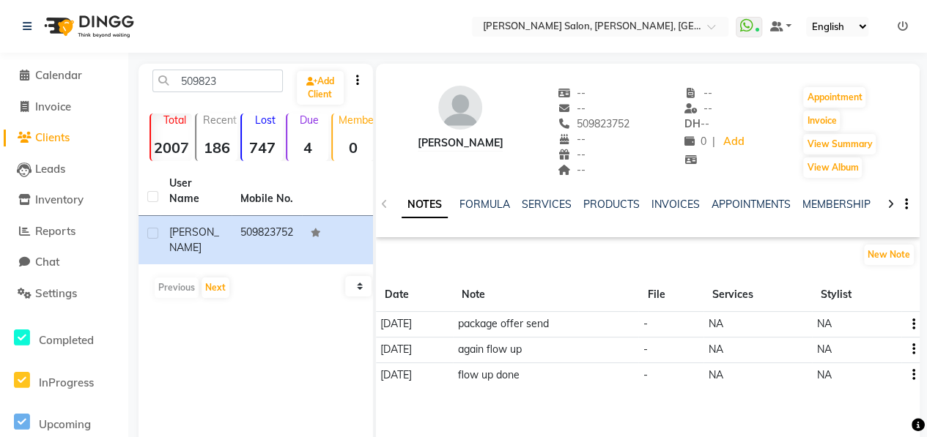
drag, startPoint x: 547, startPoint y: 122, endPoint x: 613, endPoint y: 122, distance: 65.9
click at [613, 122] on div "[PERSON_NAME] -- -- 509823752 -- -- -- -- -- DH -- 0 | Add Appointment Invoice …" at bounding box center [648, 125] width 544 height 108
copy span "509823752"
click at [60, 166] on span "Leads" at bounding box center [50, 169] width 30 height 14
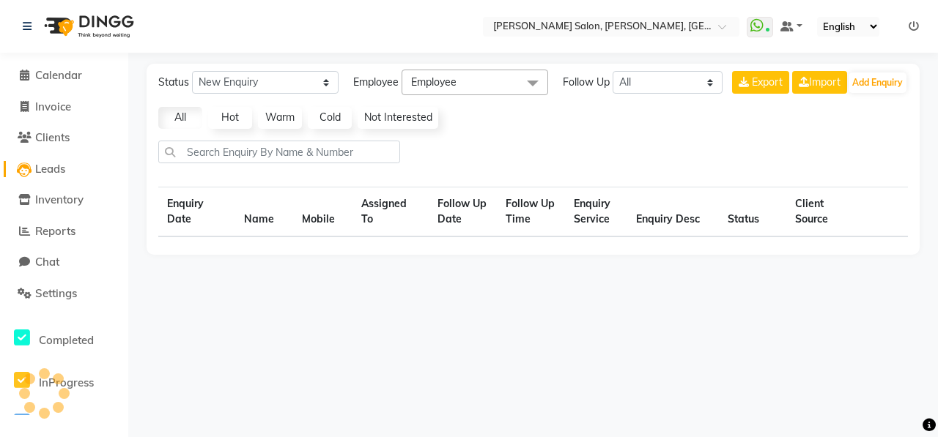
select select "10"
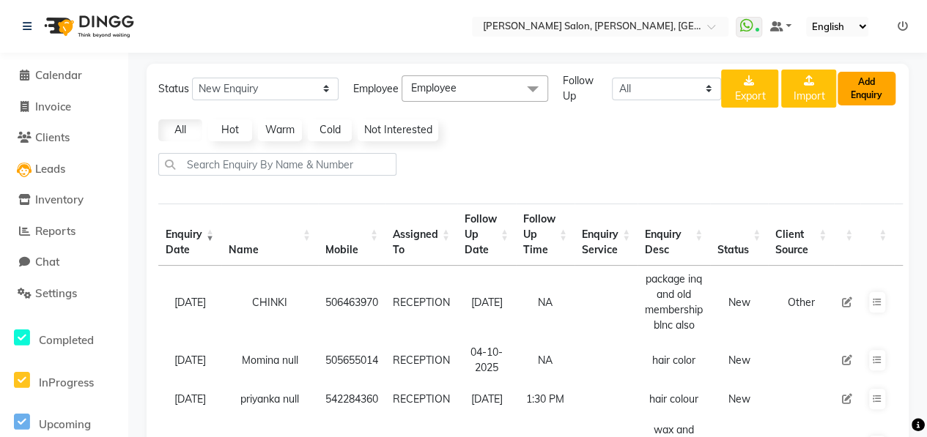
click at [854, 100] on button "Add Enquiry" at bounding box center [866, 89] width 58 height 34
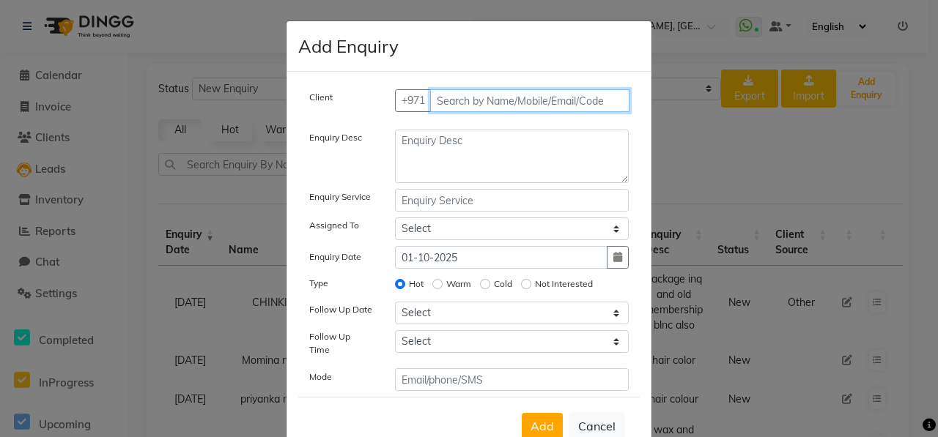
paste input "509823752"
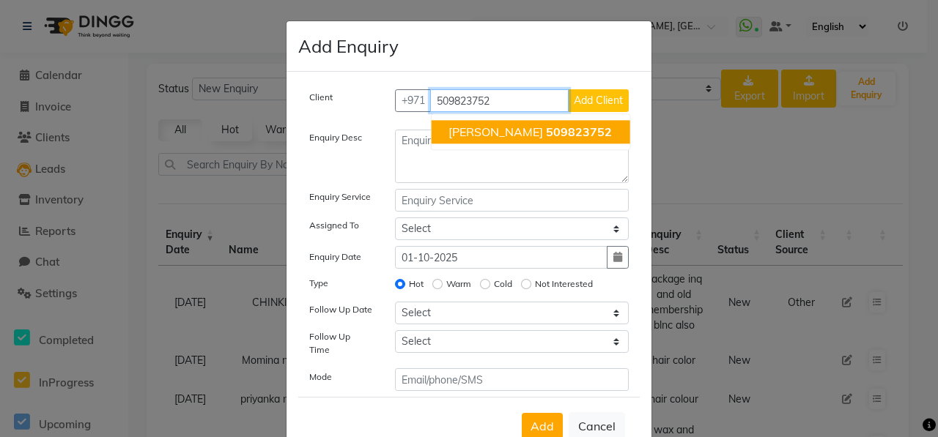
click at [546, 137] on span "509823752" at bounding box center [579, 132] width 66 height 15
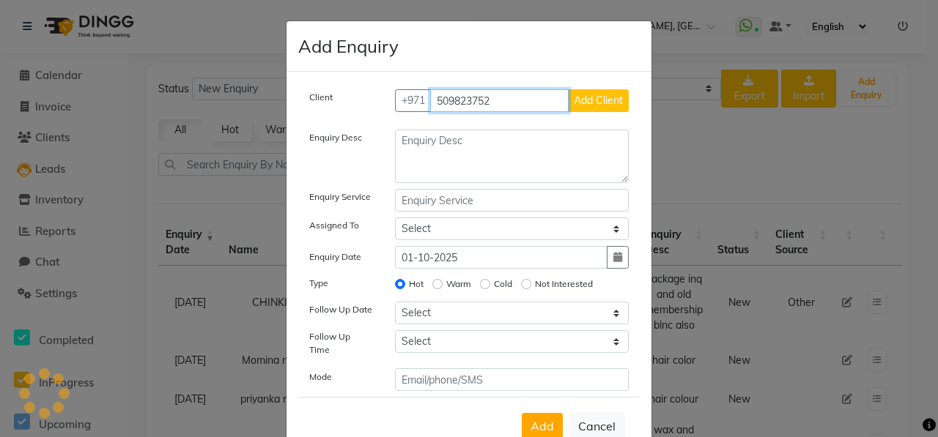
type input "509823752"
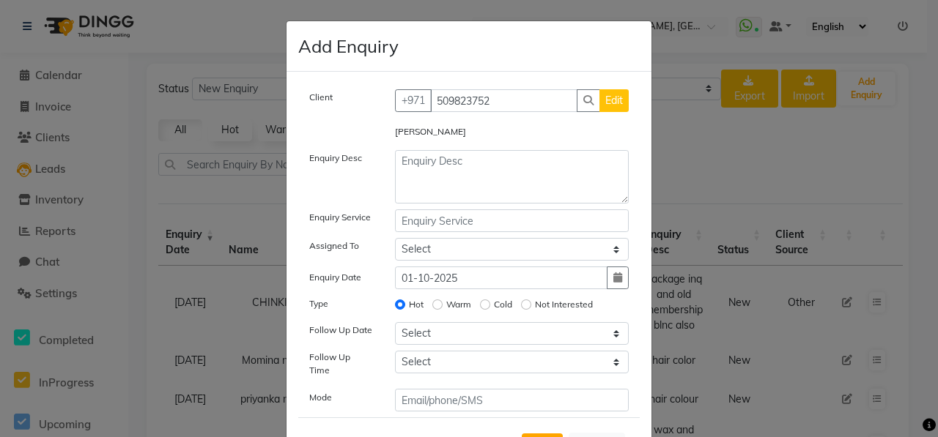
click at [481, 141] on div "[PERSON_NAME]" at bounding box center [512, 134] width 256 height 21
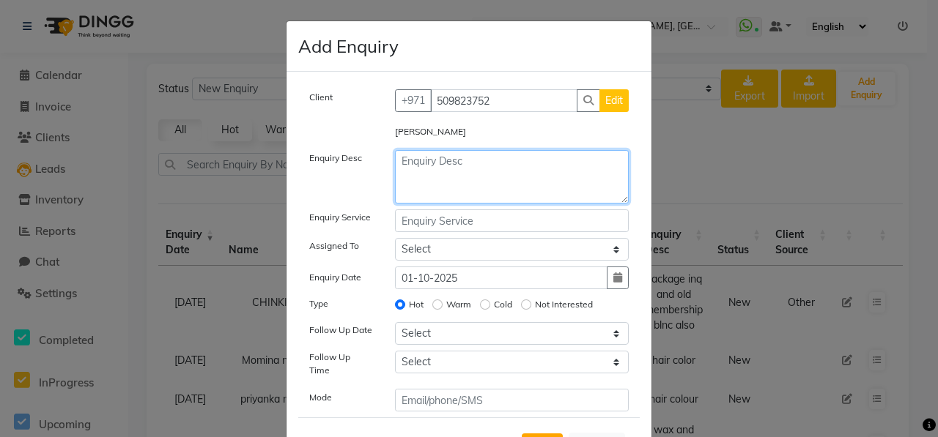
click at [471, 169] on textarea at bounding box center [512, 176] width 234 height 53
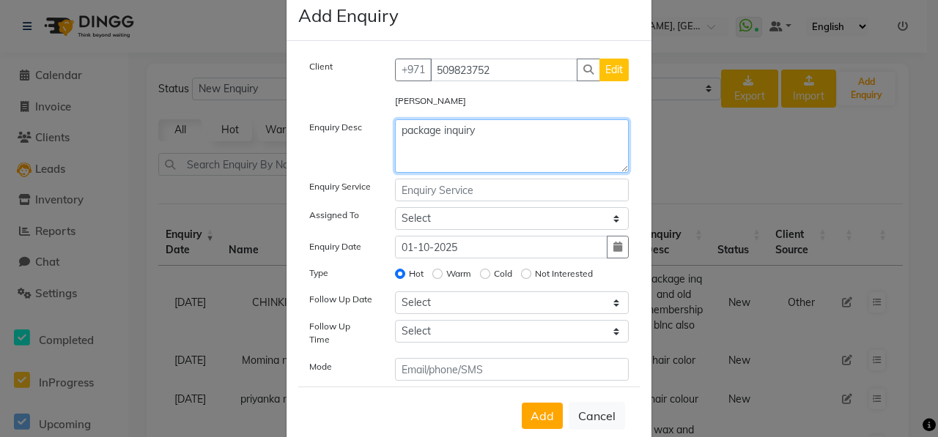
scroll to position [59, 0]
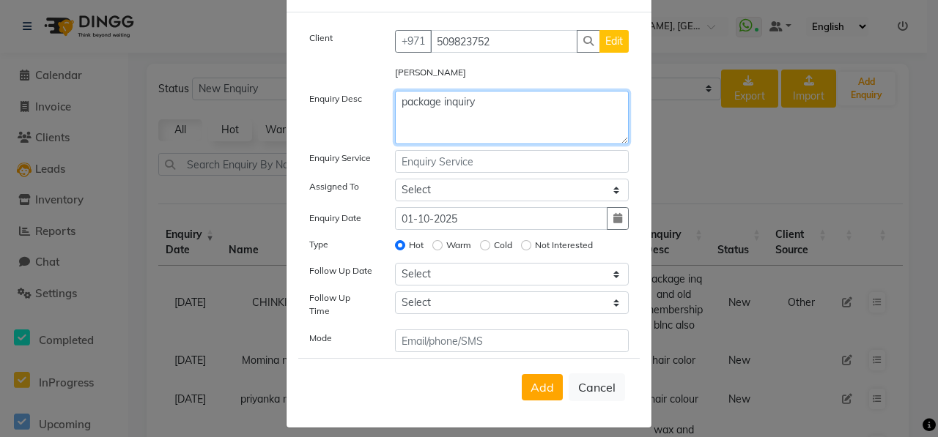
type textarea "package inquiry"
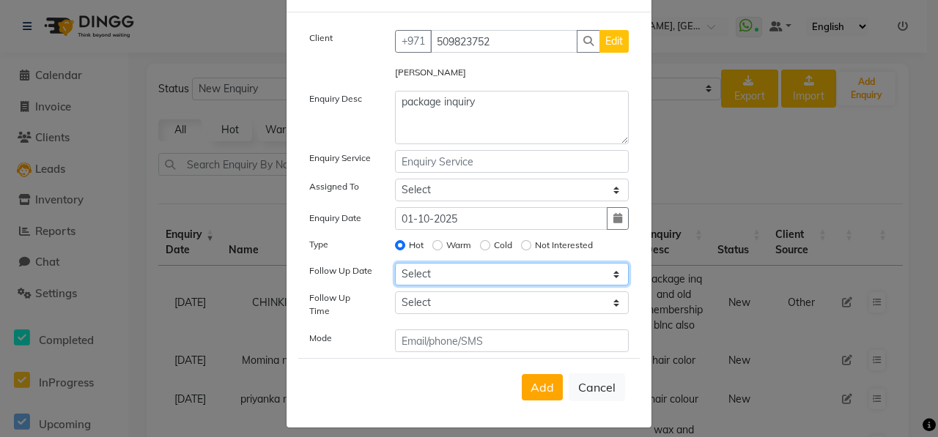
click at [494, 272] on select "Select [DATE] [DATE] [DATE] ([DATE]) [DATE] ([DATE]) [DATE] ([DATE]) [DATE] ([D…" at bounding box center [512, 274] width 234 height 23
select select "[DATE]"
click at [395, 263] on select "Select [DATE] [DATE] [DATE] ([DATE]) [DATE] ([DATE]) [DATE] ([DATE]) [DATE] ([D…" at bounding box center [512, 274] width 234 height 23
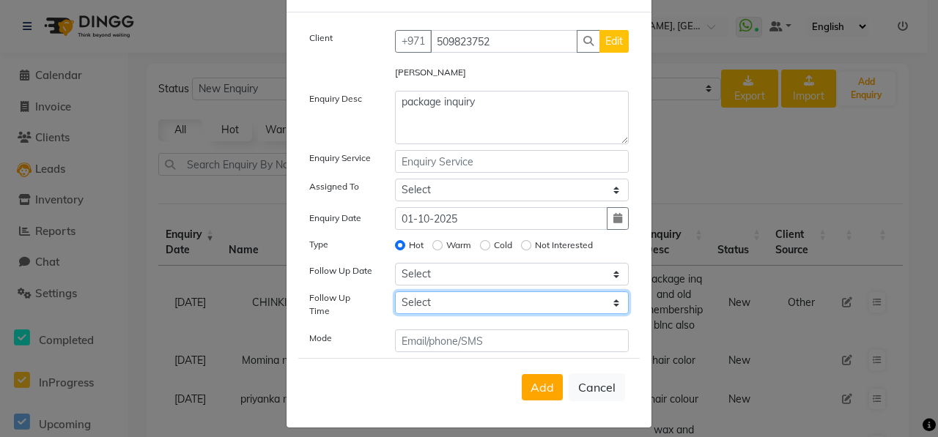
click at [504, 305] on select "Select 07:00 AM 07:15 AM 07:30 AM 07:45 AM 08:00 AM 08:15 AM 08:30 AM 08:45 AM …" at bounding box center [512, 303] width 234 height 23
select select "810"
click at [395, 292] on select "Select 07:00 AM 07:15 AM 07:30 AM 07:45 AM 08:00 AM 08:15 AM 08:30 AM 08:45 AM …" at bounding box center [512, 303] width 234 height 23
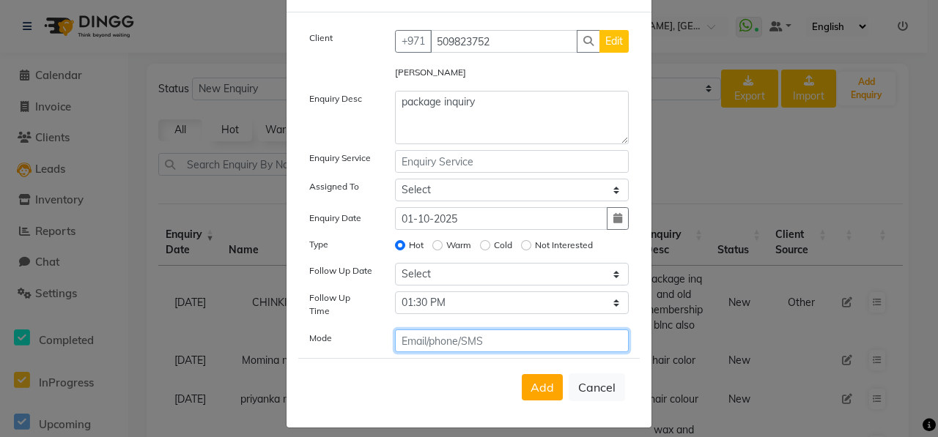
click at [485, 332] on input "text" at bounding box center [512, 341] width 234 height 23
type input "watsap"
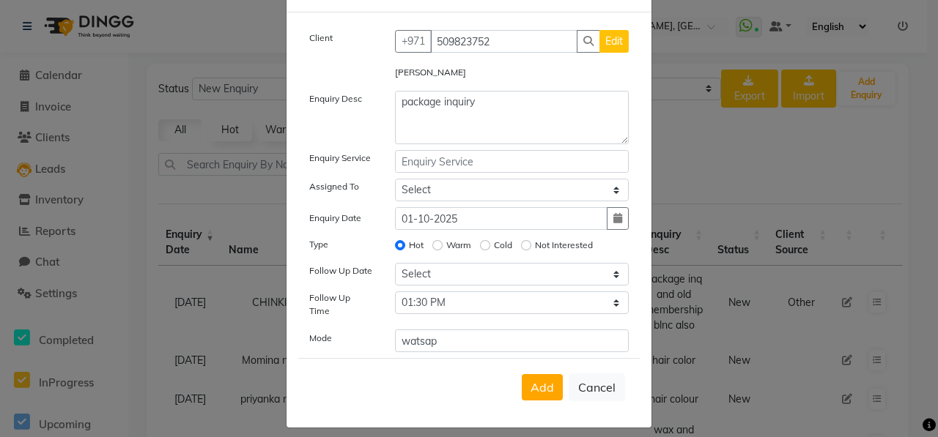
click at [605, 35] on span "Edit" at bounding box center [614, 40] width 18 height 13
select select "45053"
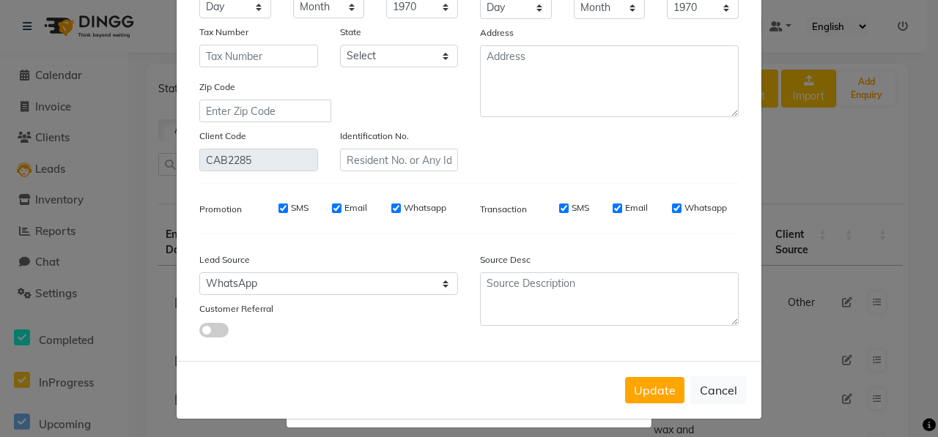
scroll to position [210, 0]
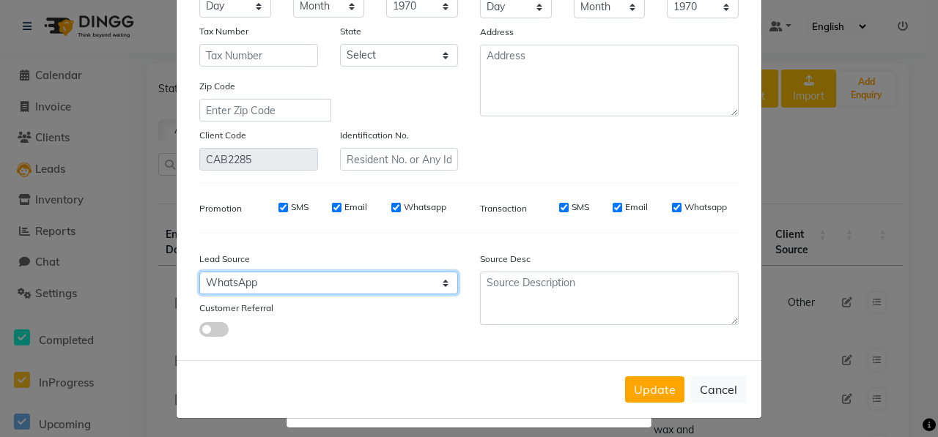
click at [429, 281] on select "Select Walk-in Referral Internet Friend Word of Mouth Advertisement Facebook Ju…" at bounding box center [328, 283] width 259 height 23
click at [199, 272] on select "Select Walk-in Referral Internet Friend Word of Mouth Advertisement Facebook Ju…" at bounding box center [328, 283] width 259 height 23
click at [644, 383] on button "Update" at bounding box center [654, 390] width 59 height 26
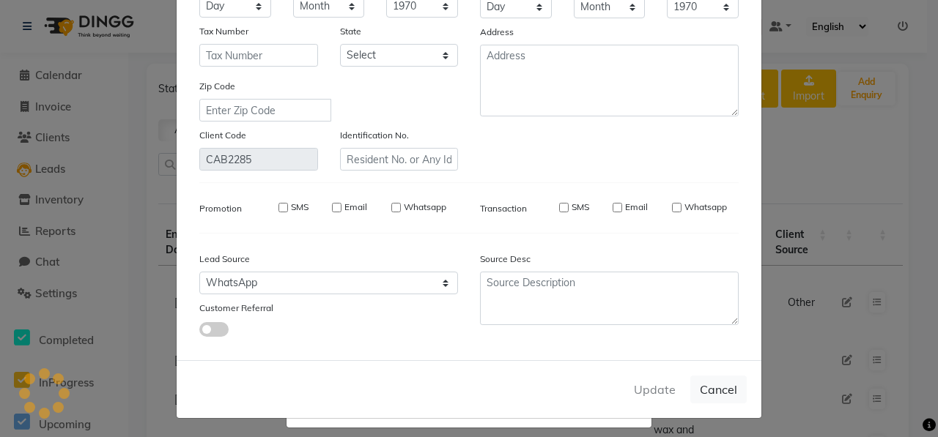
select select
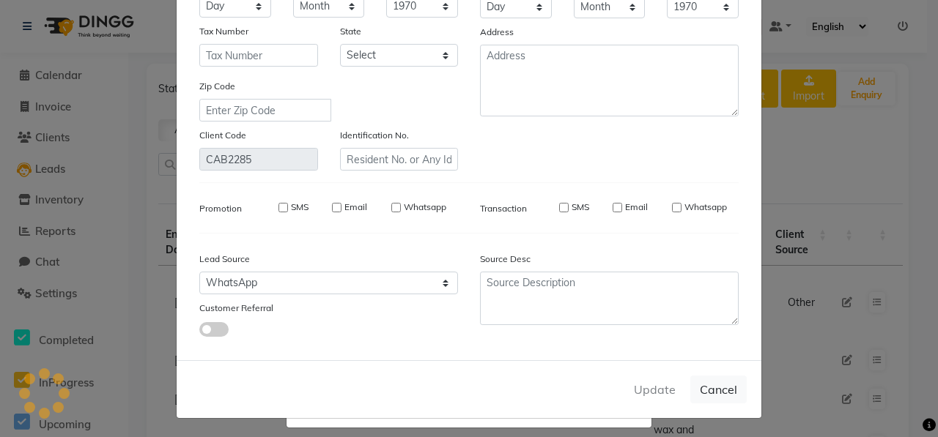
select select
checkbox input "false"
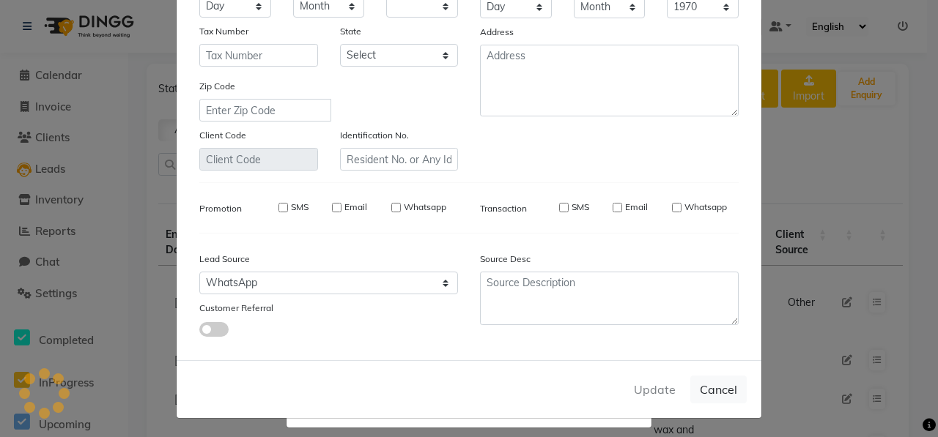
checkbox input "false"
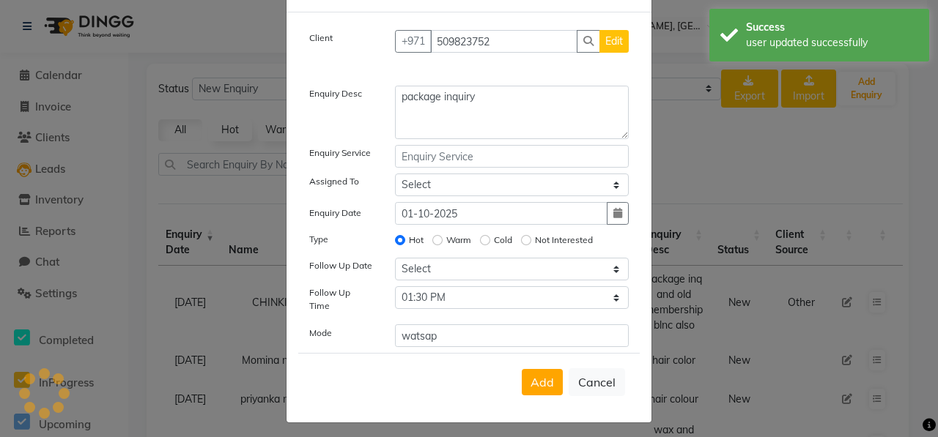
scroll to position [54, 0]
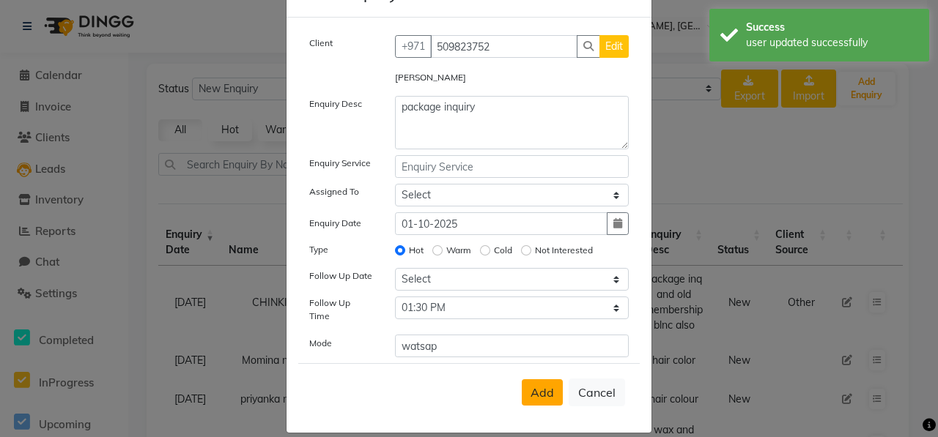
click at [544, 385] on span "Add" at bounding box center [541, 392] width 23 height 15
select select
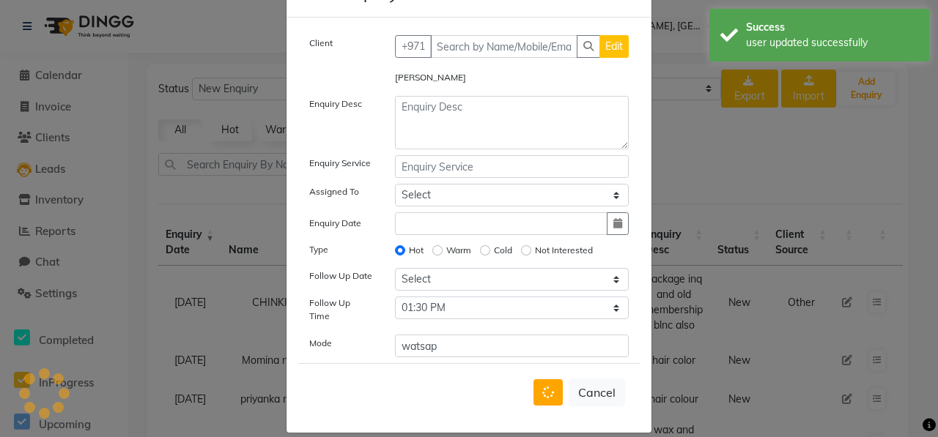
radio input "false"
select select
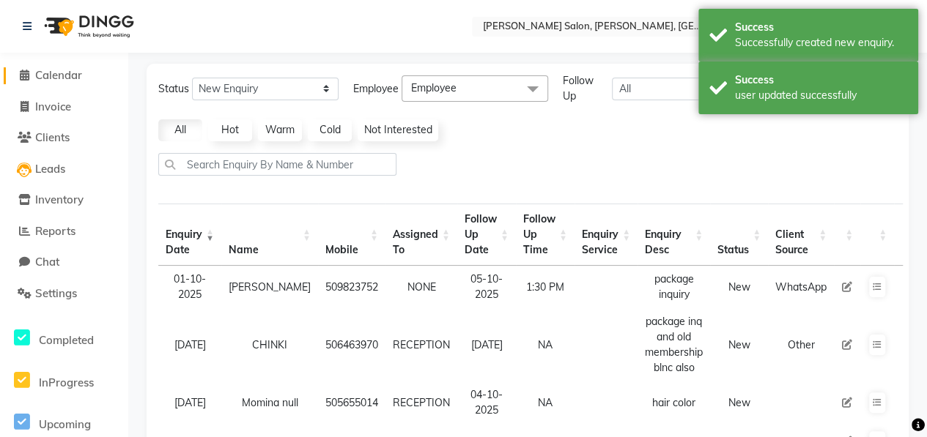
click at [59, 71] on span "Calendar" at bounding box center [58, 75] width 47 height 14
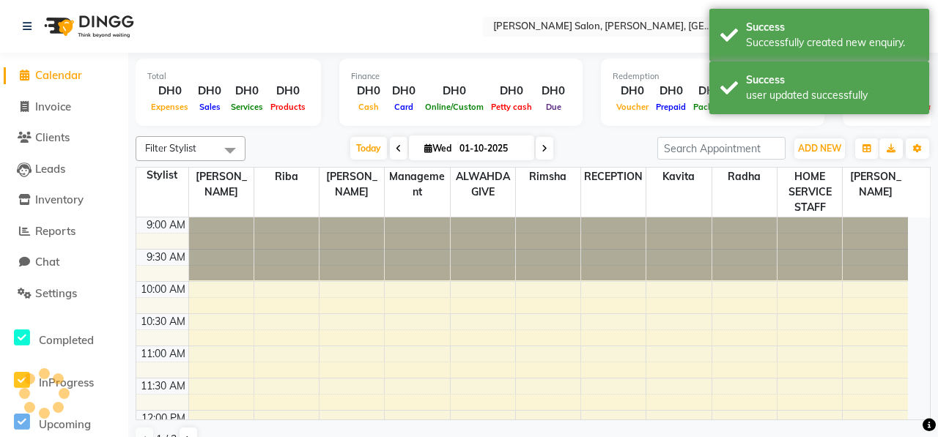
scroll to position [636, 0]
